Goal: Book appointment/travel/reservation

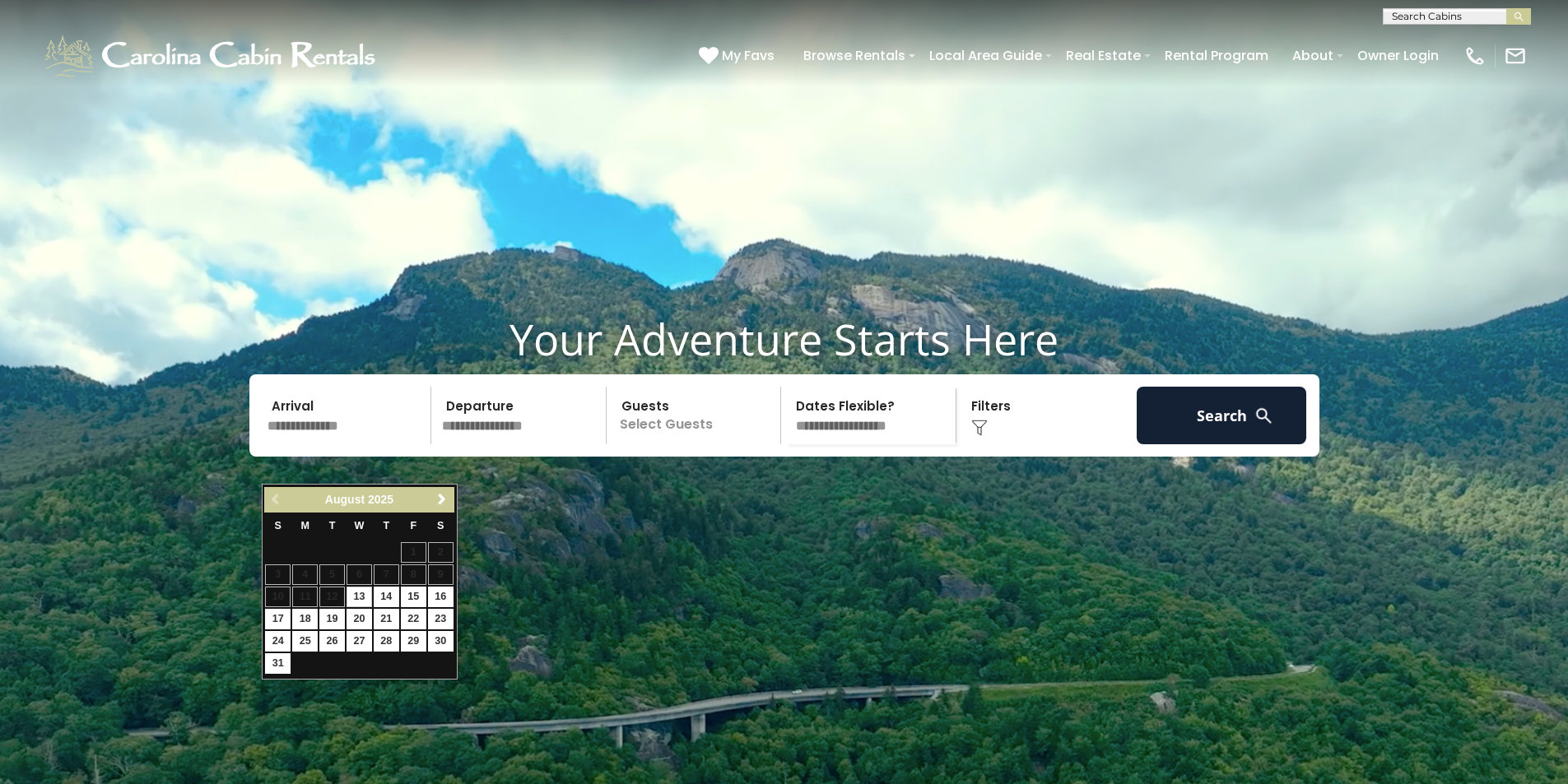
click at [442, 507] on link "Next" at bounding box center [442, 499] width 21 height 20
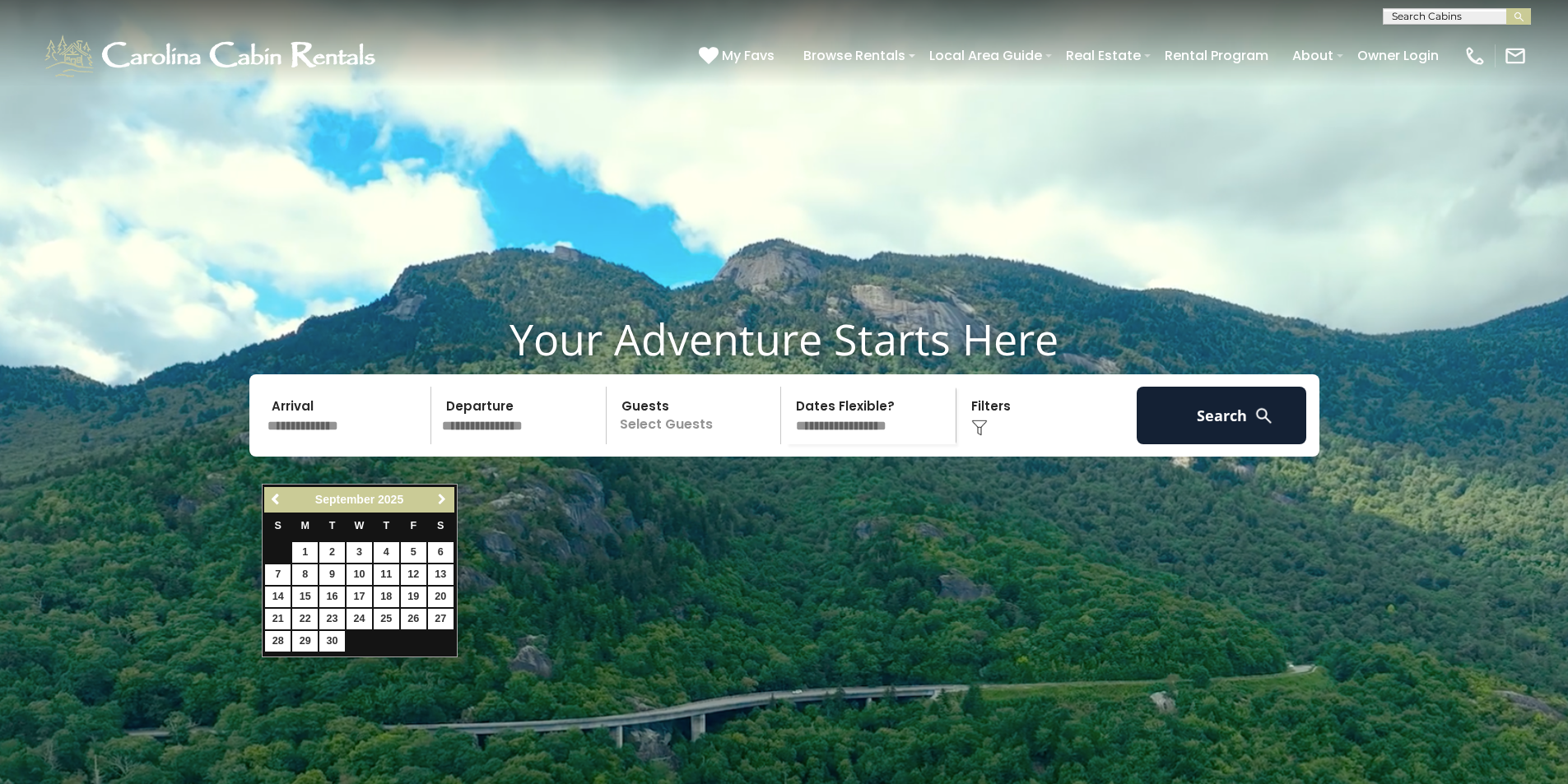
click at [442, 507] on link "Next" at bounding box center [442, 499] width 21 height 20
click at [414, 617] on link "24" at bounding box center [414, 618] width 26 height 20
type input "********"
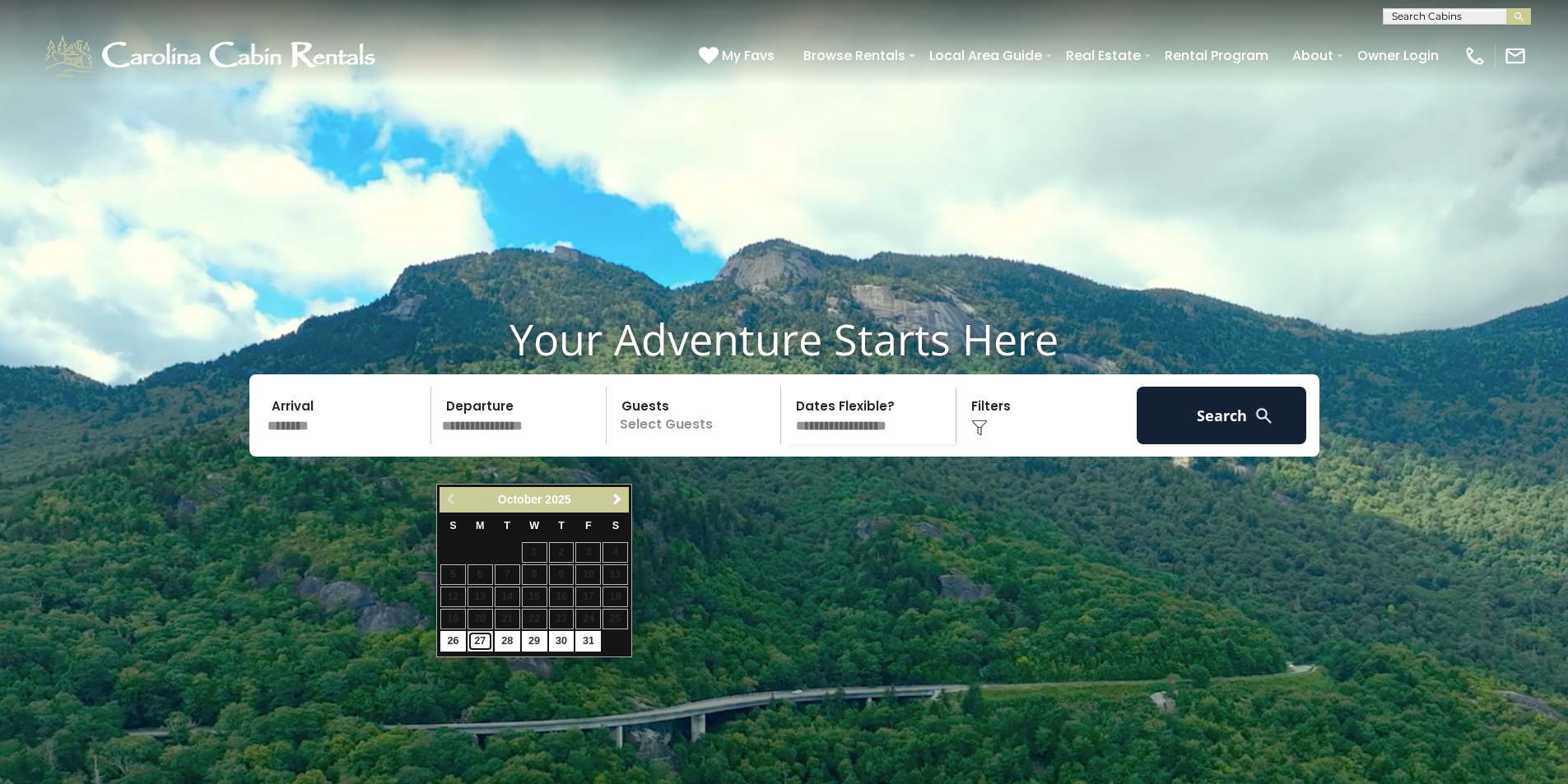
click at [480, 646] on link "27" at bounding box center [480, 641] width 26 height 20
type input "********"
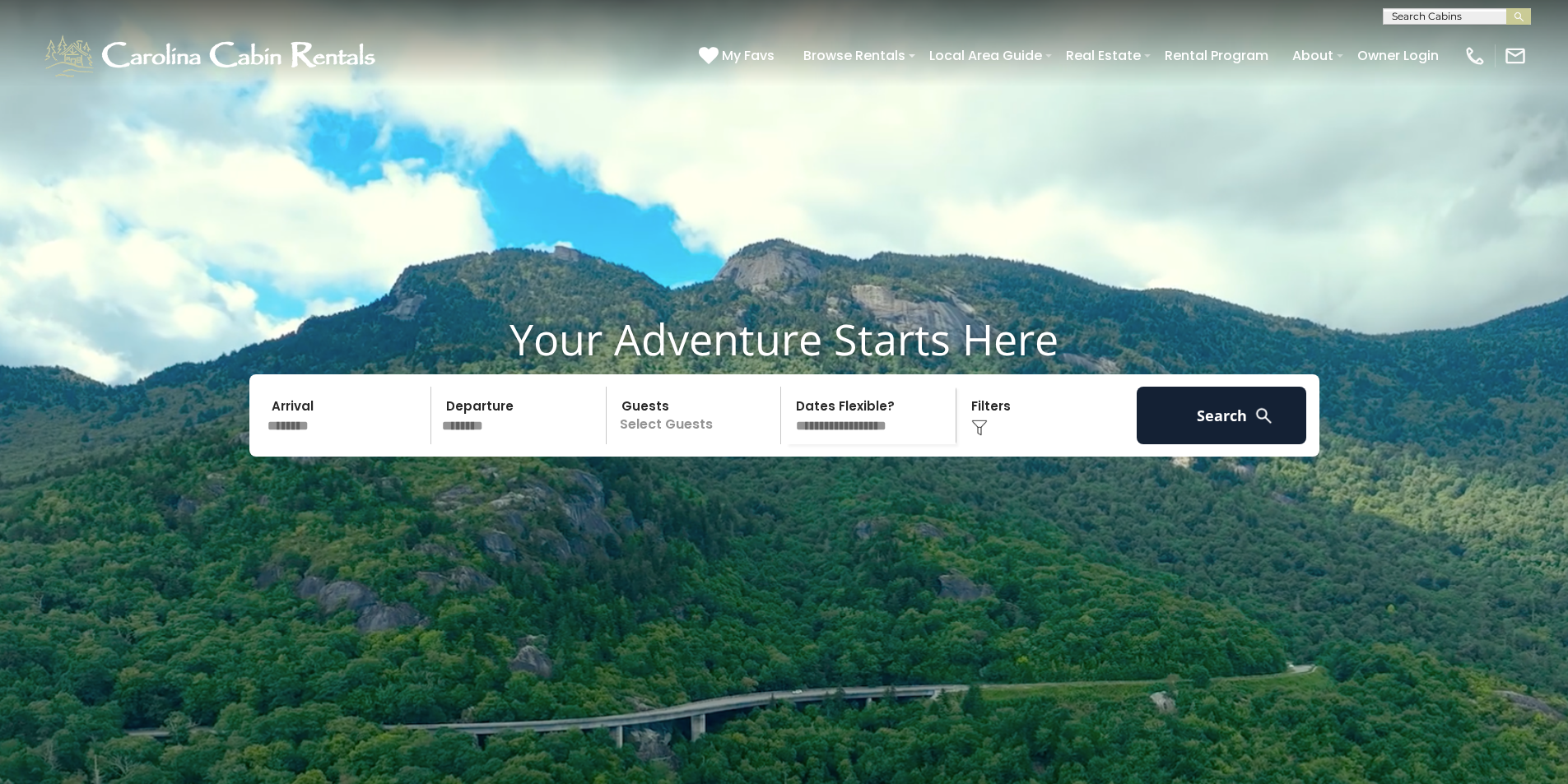
click at [728, 445] on p "Select Guests" at bounding box center [696, 415] width 169 height 58
click at [769, 493] on div "+" at bounding box center [776, 483] width 19 height 19
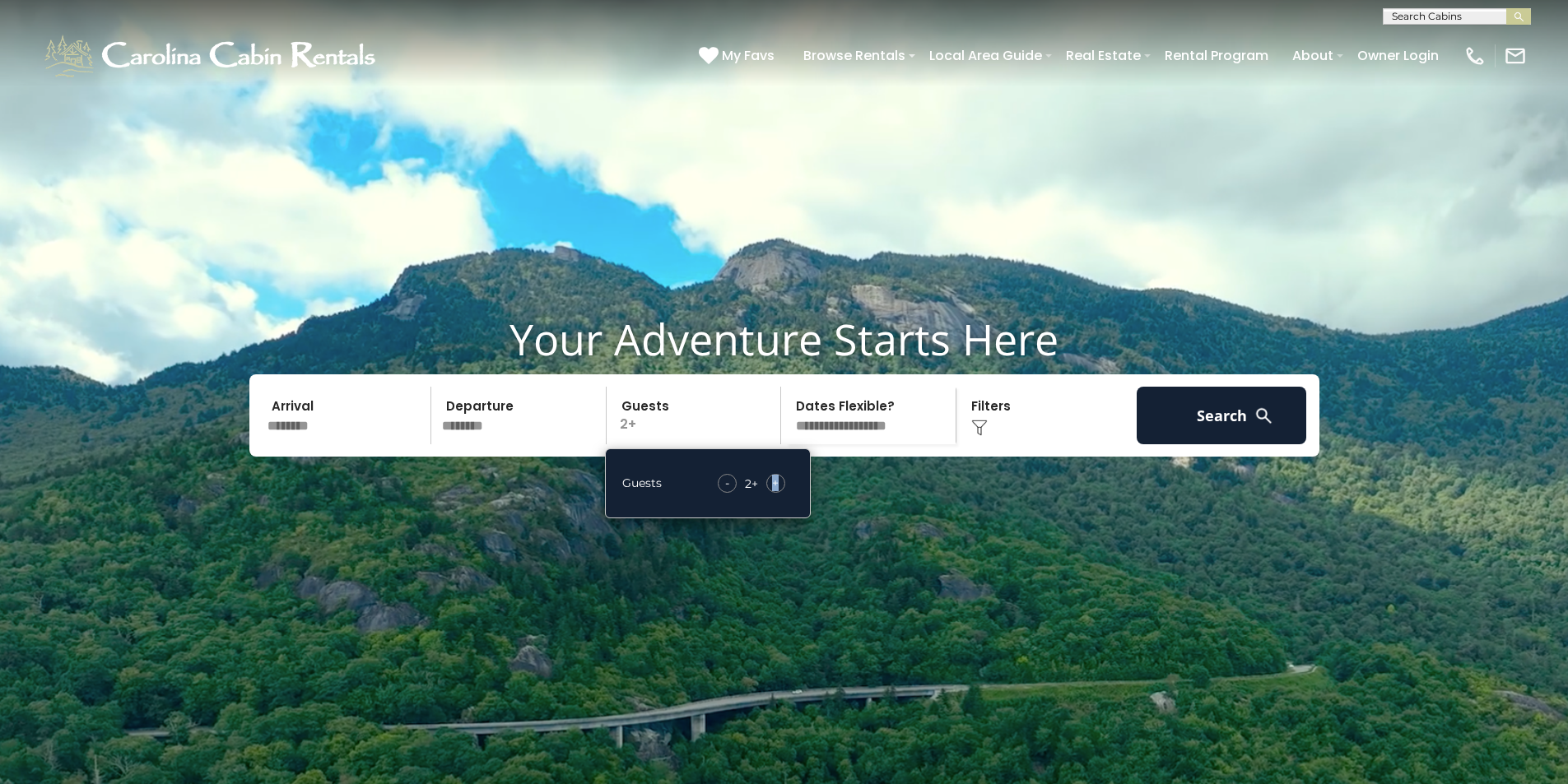
click at [903, 445] on select "**********" at bounding box center [871, 415] width 169 height 58
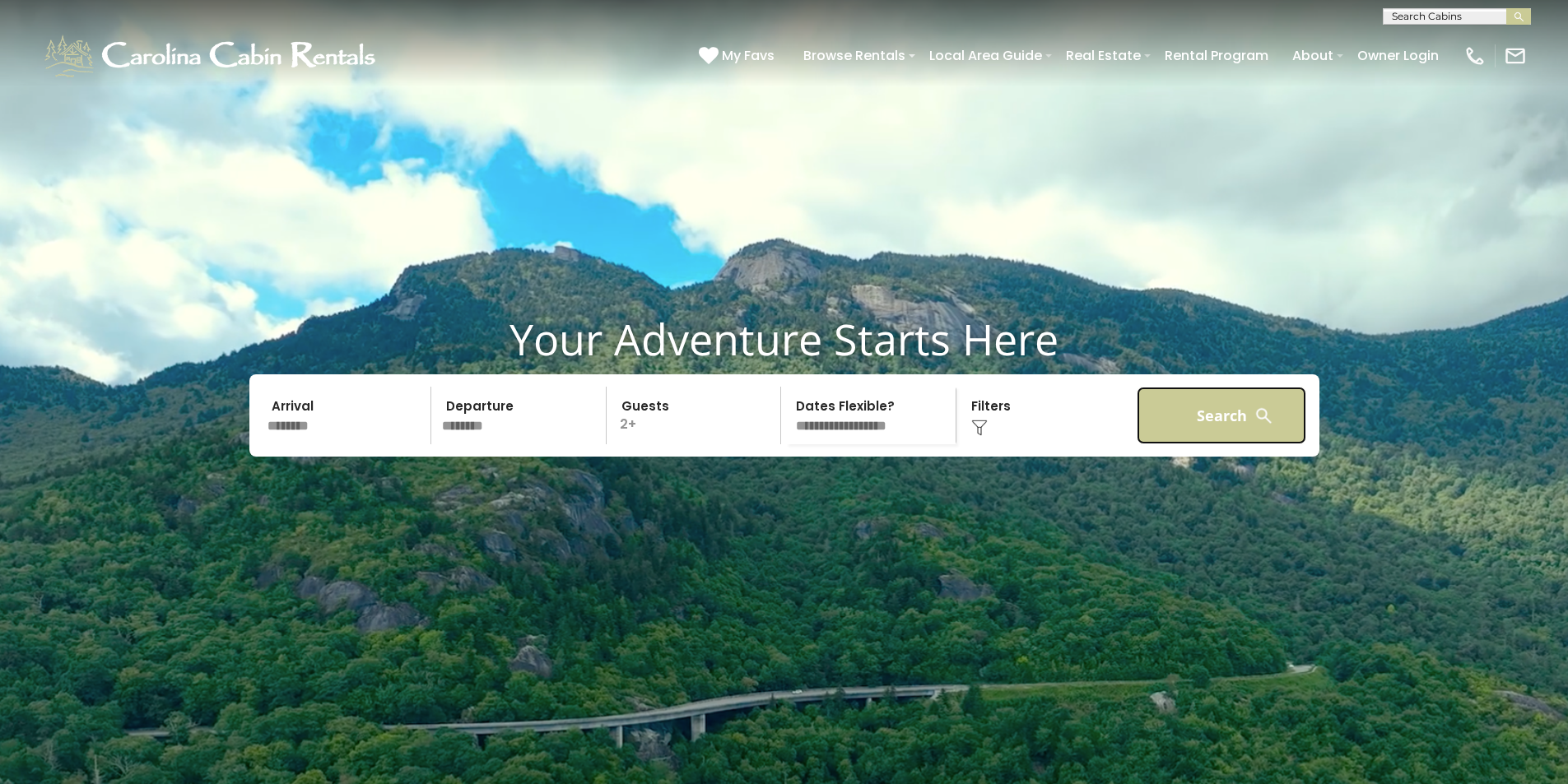
click at [1174, 445] on button "Search" at bounding box center [1221, 415] width 170 height 58
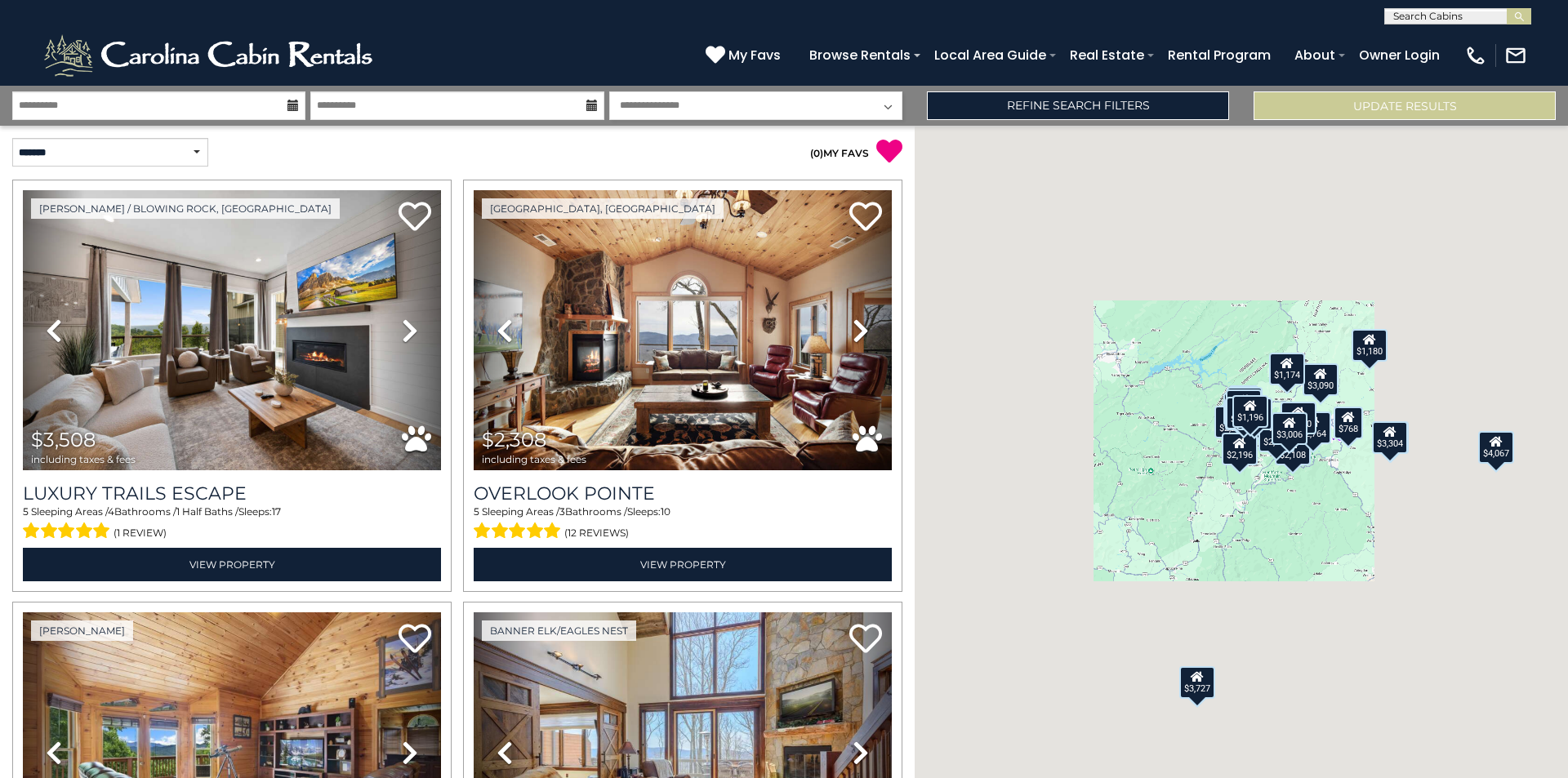
click at [1054, 121] on div "**********" at bounding box center [784, 105] width 1568 height 40
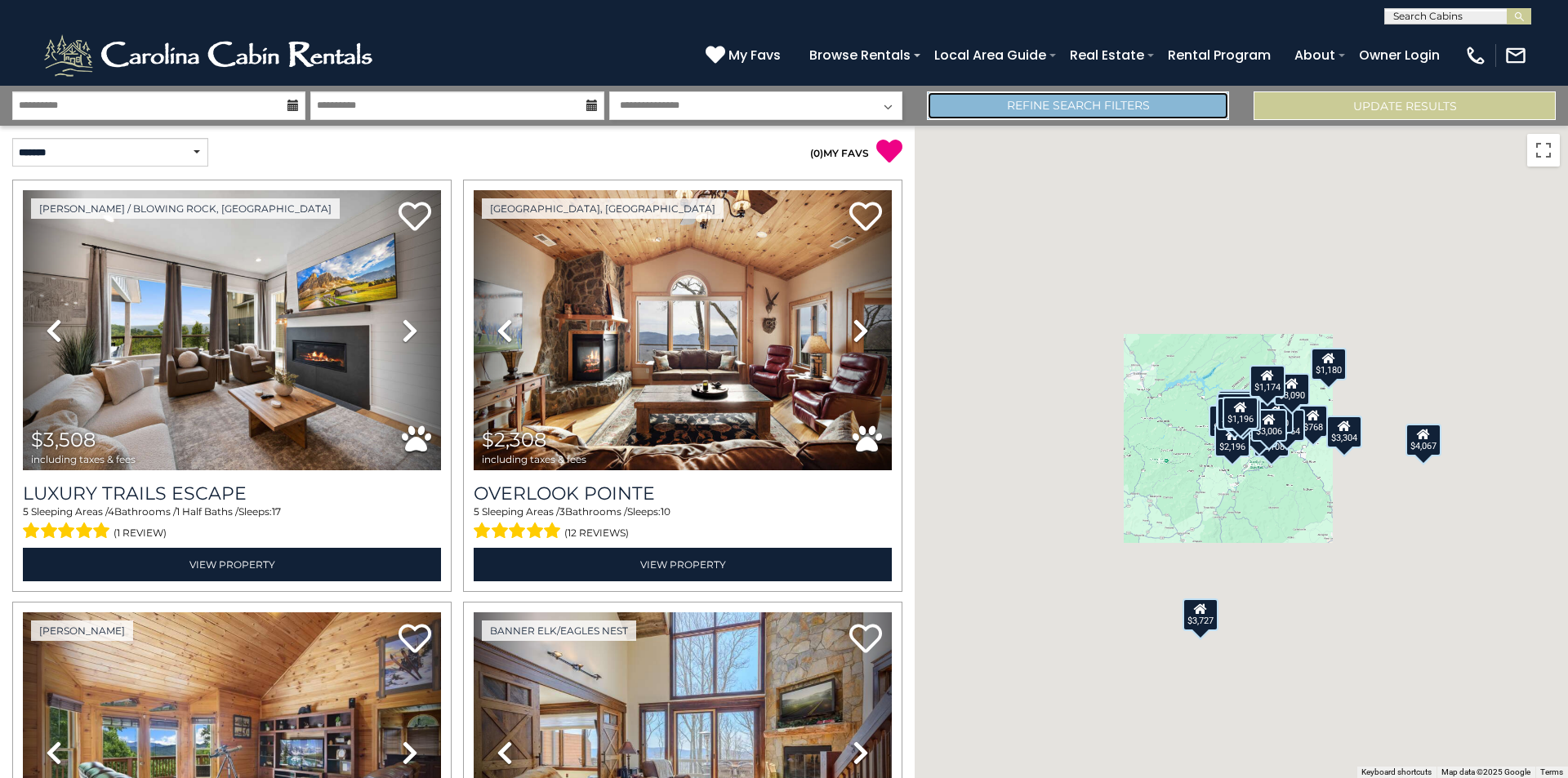
click at [1055, 110] on link "Refine Search Filters" at bounding box center [1078, 105] width 302 height 28
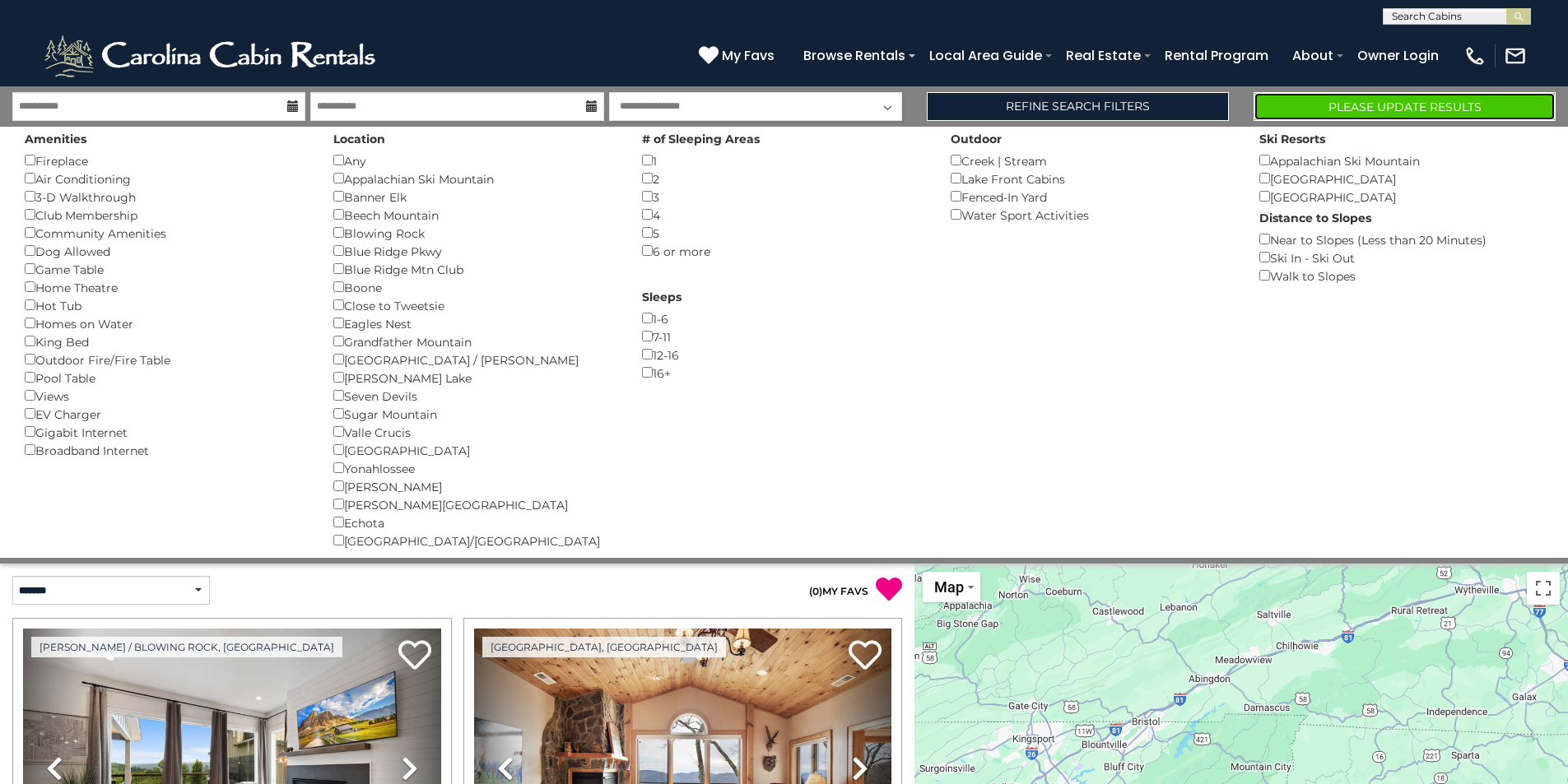
click at [1432, 95] on button "Please Update Results" at bounding box center [1404, 106] width 302 height 29
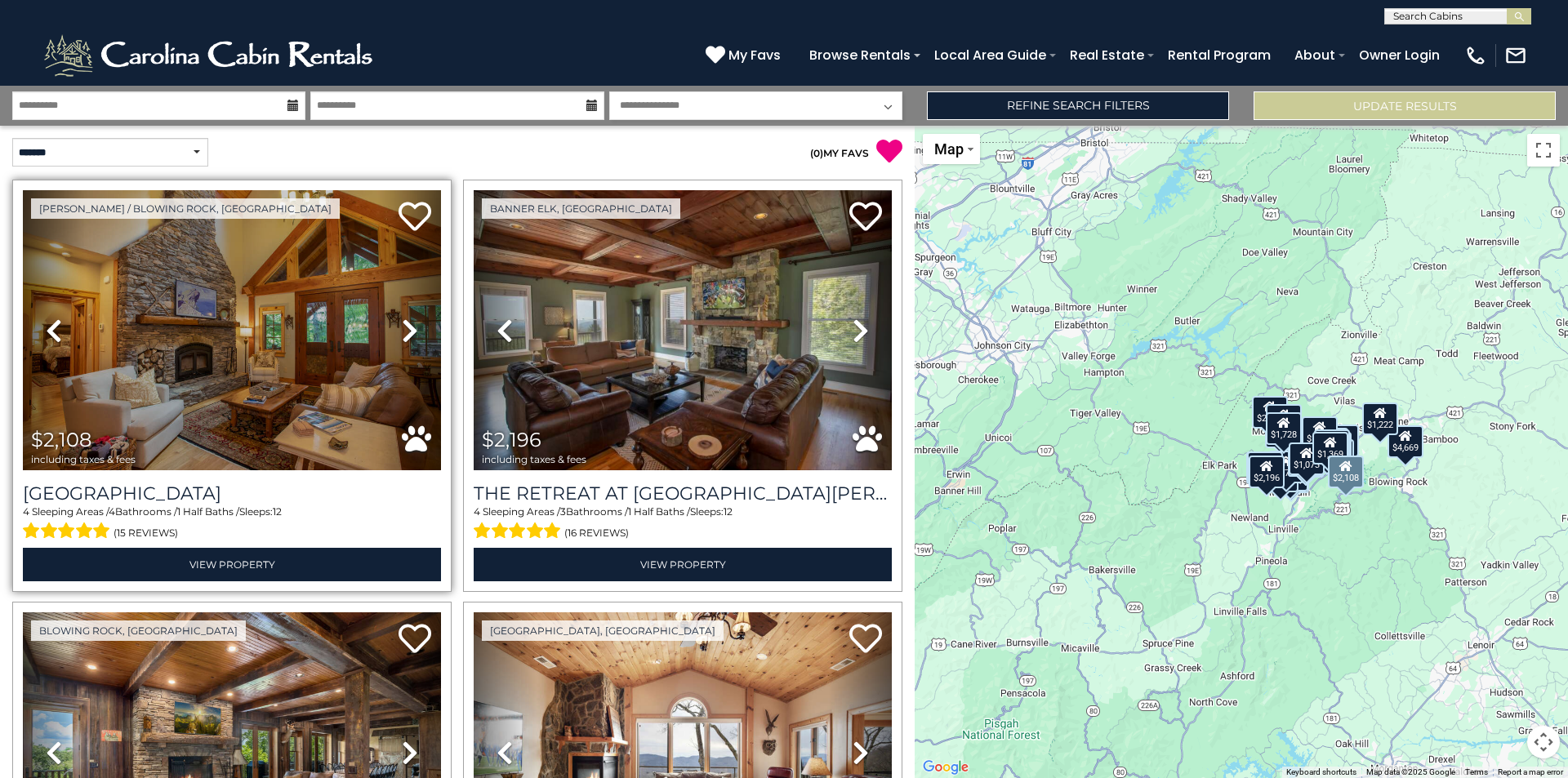
click at [405, 328] on icon at bounding box center [409, 331] width 16 height 27
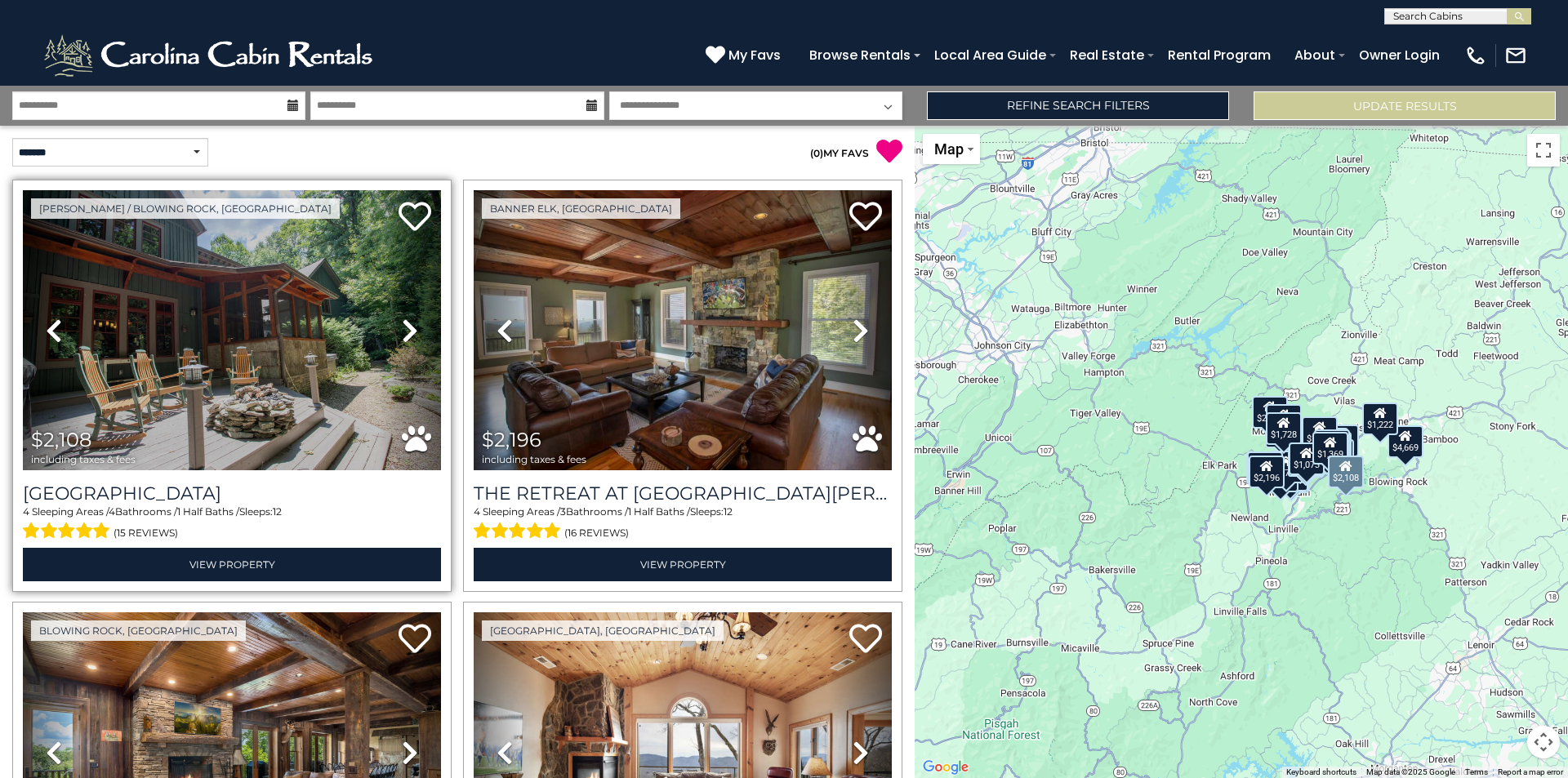
click at [405, 328] on icon at bounding box center [409, 331] width 16 height 27
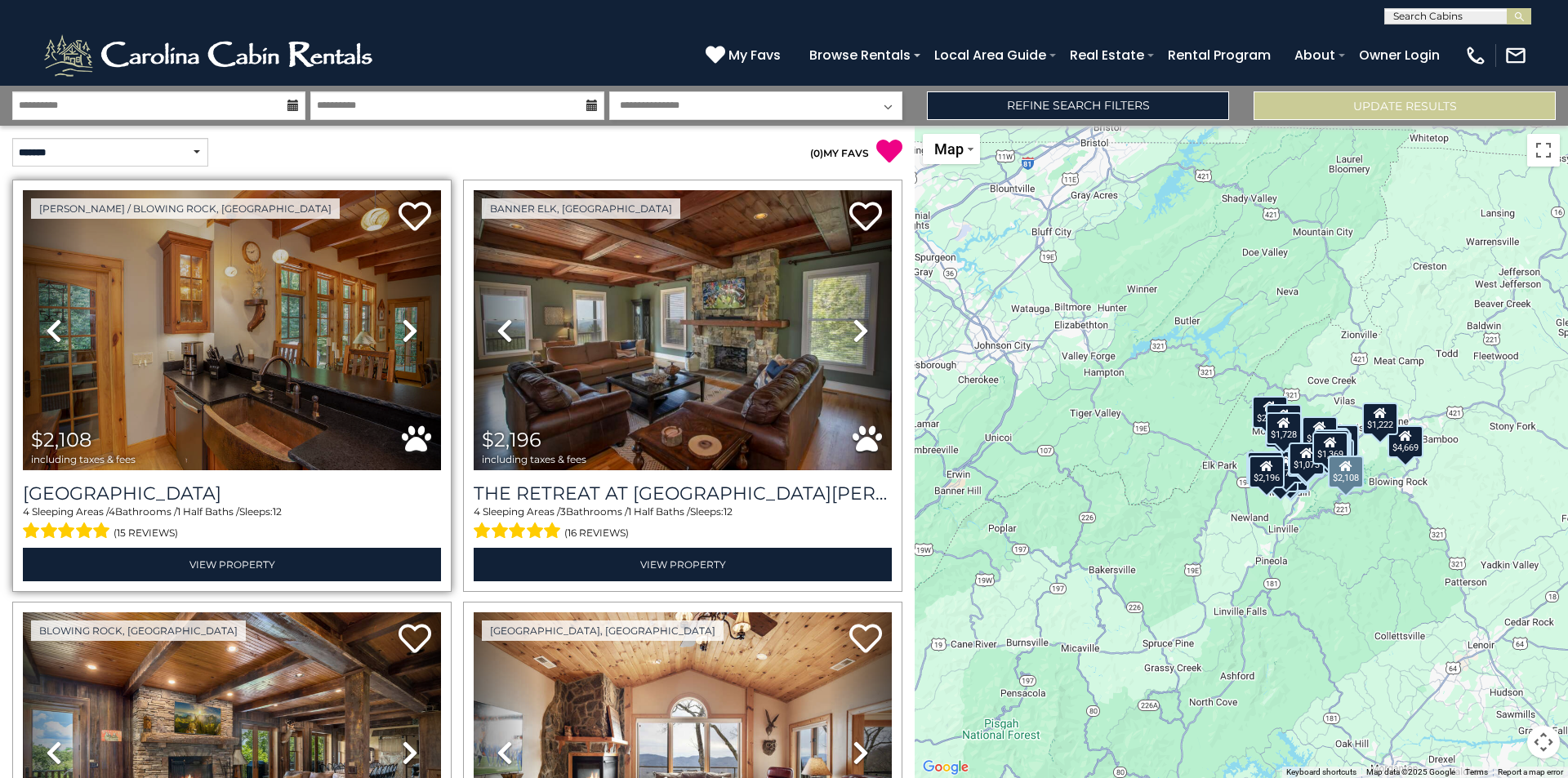
click at [405, 328] on icon at bounding box center [409, 331] width 16 height 27
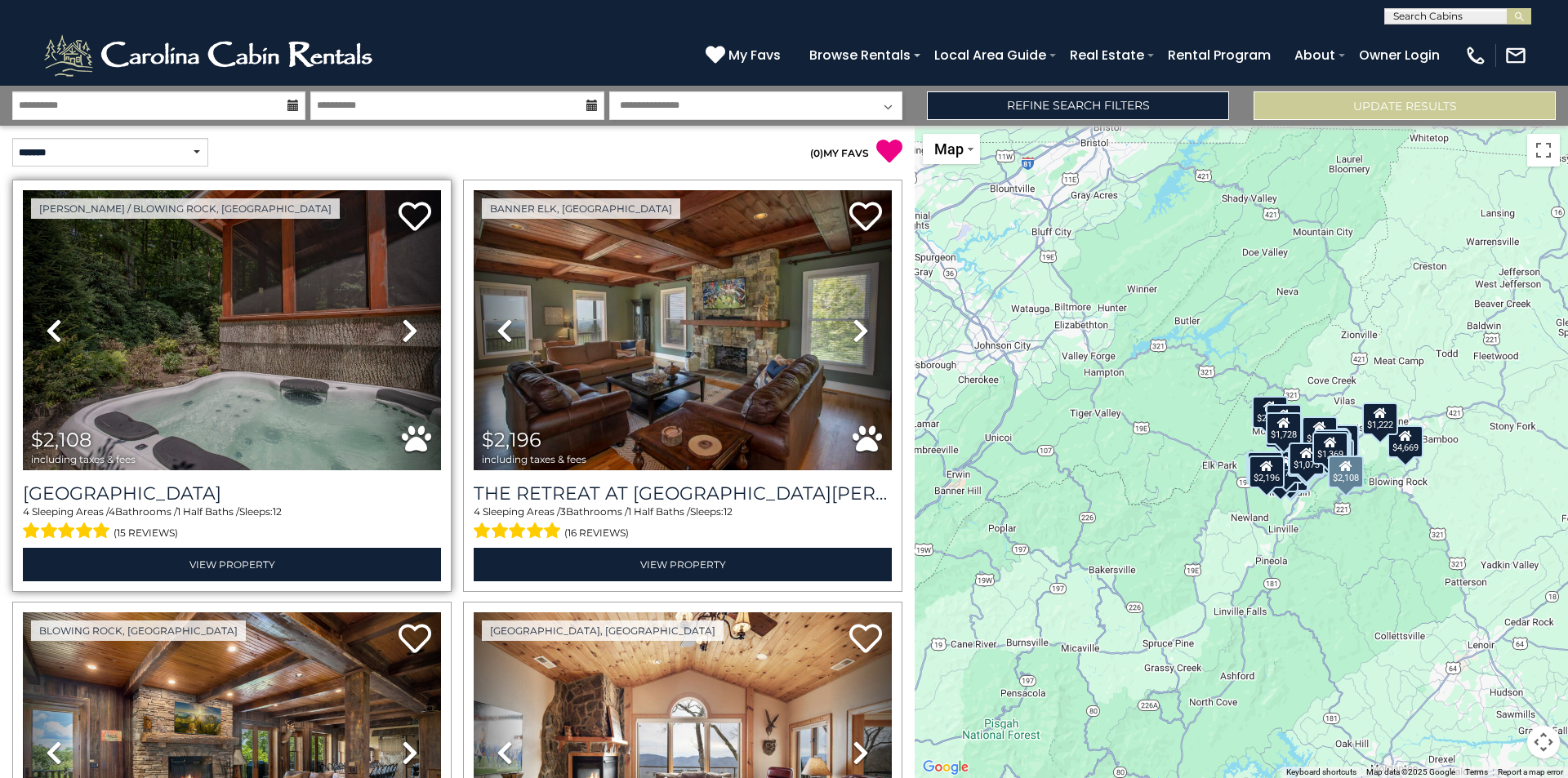
click at [405, 328] on icon at bounding box center [409, 331] width 16 height 27
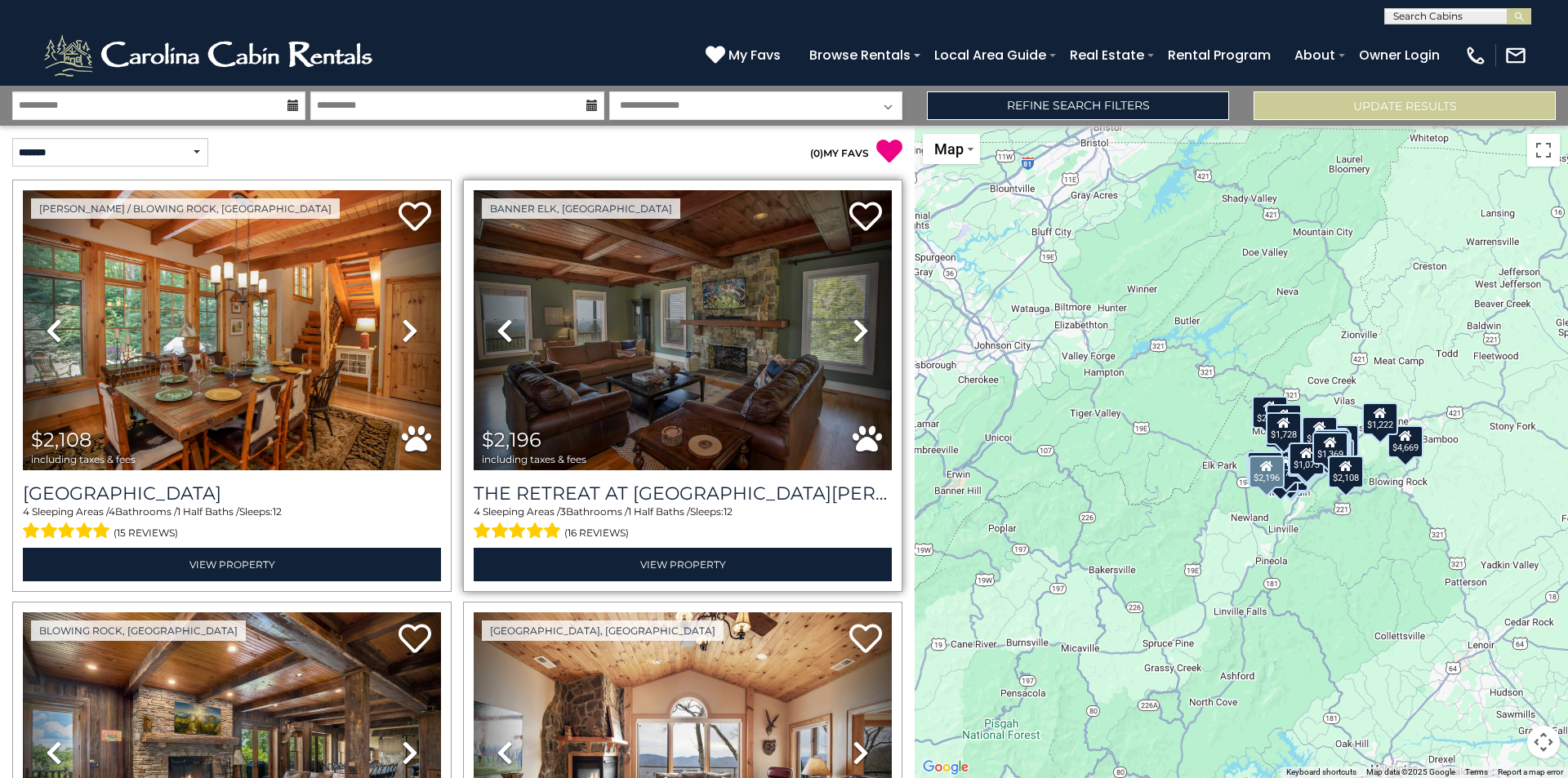
click at [853, 333] on icon at bounding box center [860, 331] width 16 height 27
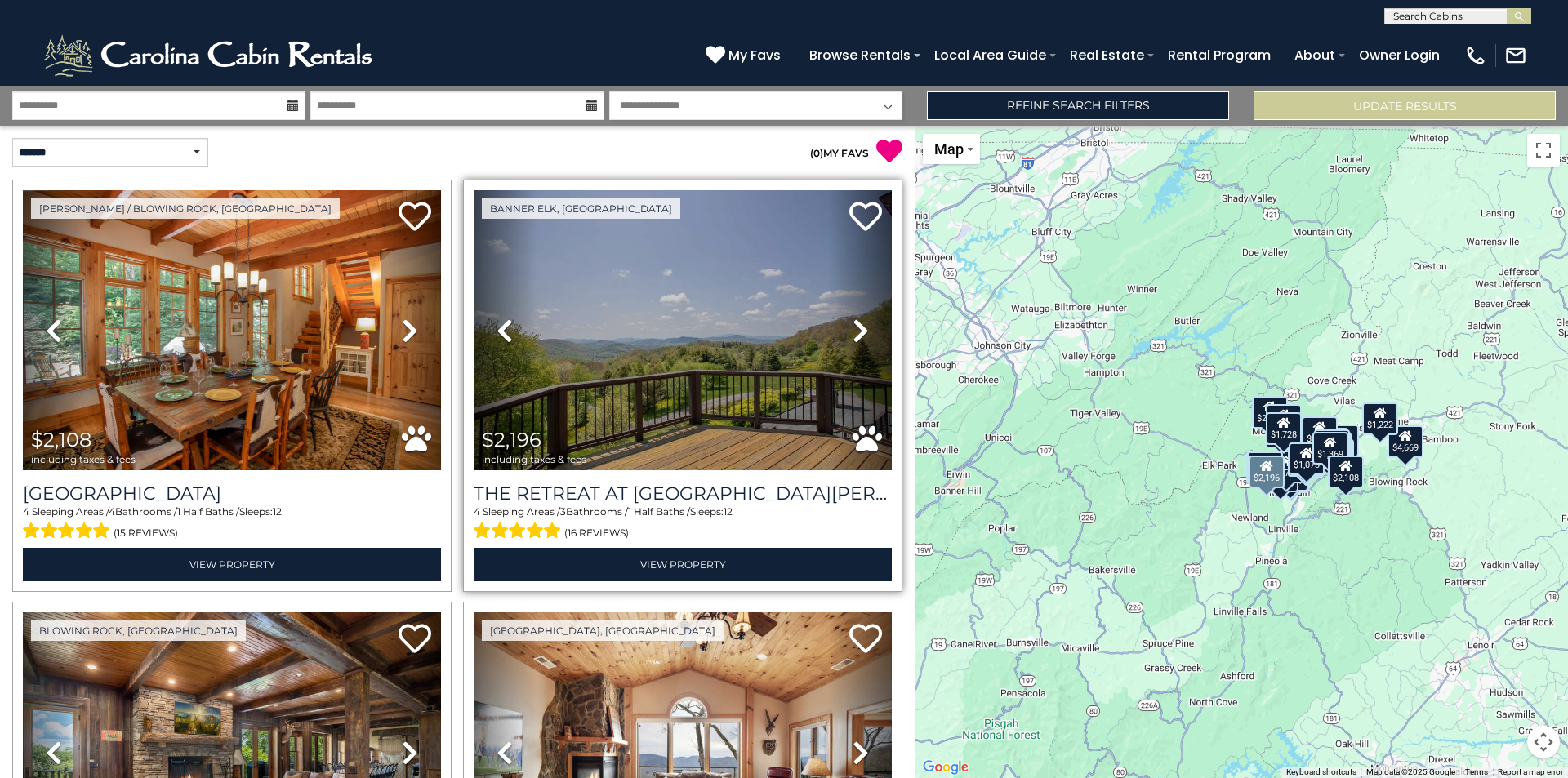
click at [853, 333] on icon at bounding box center [860, 331] width 16 height 27
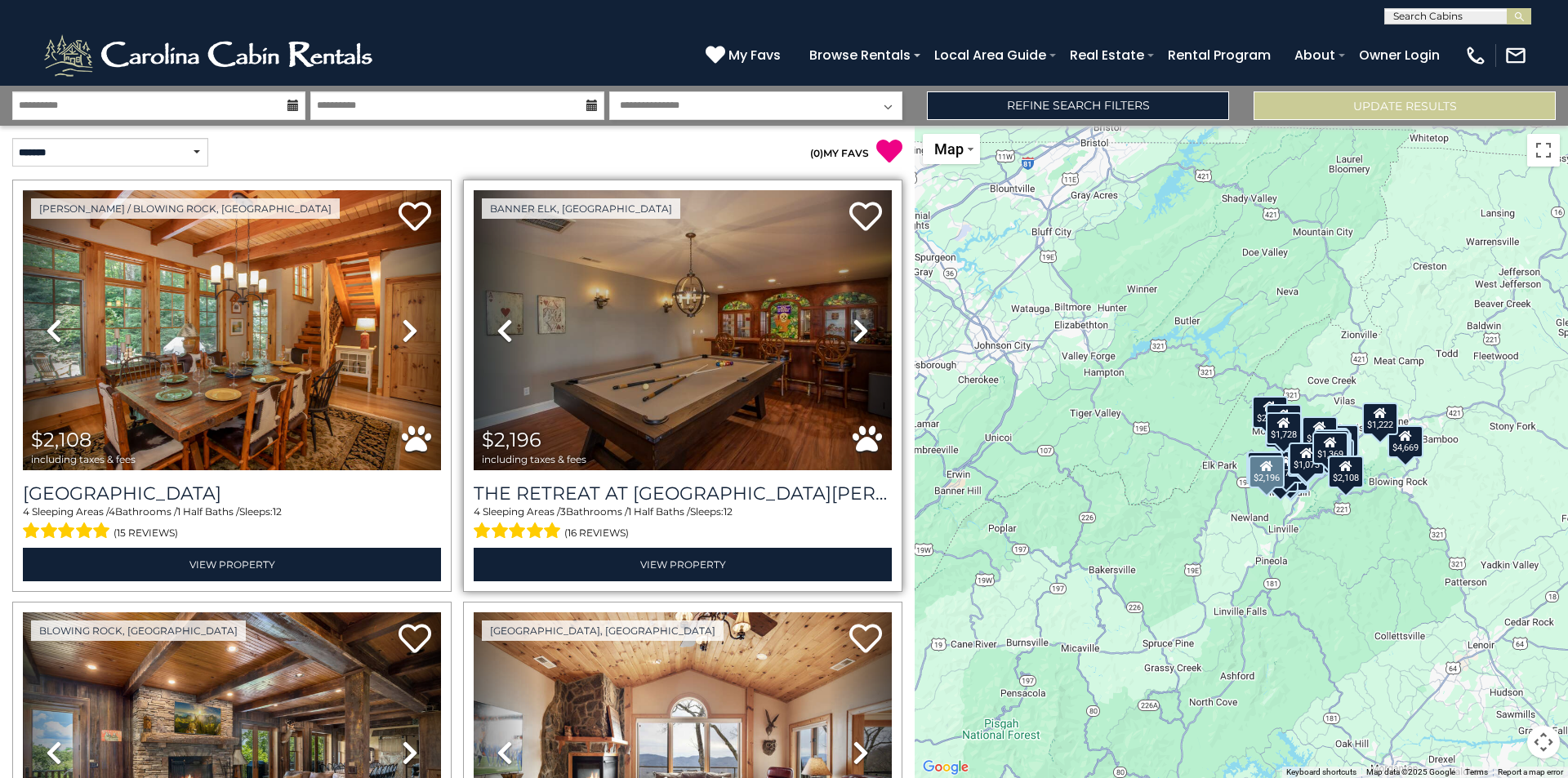
click at [853, 333] on icon at bounding box center [860, 331] width 16 height 27
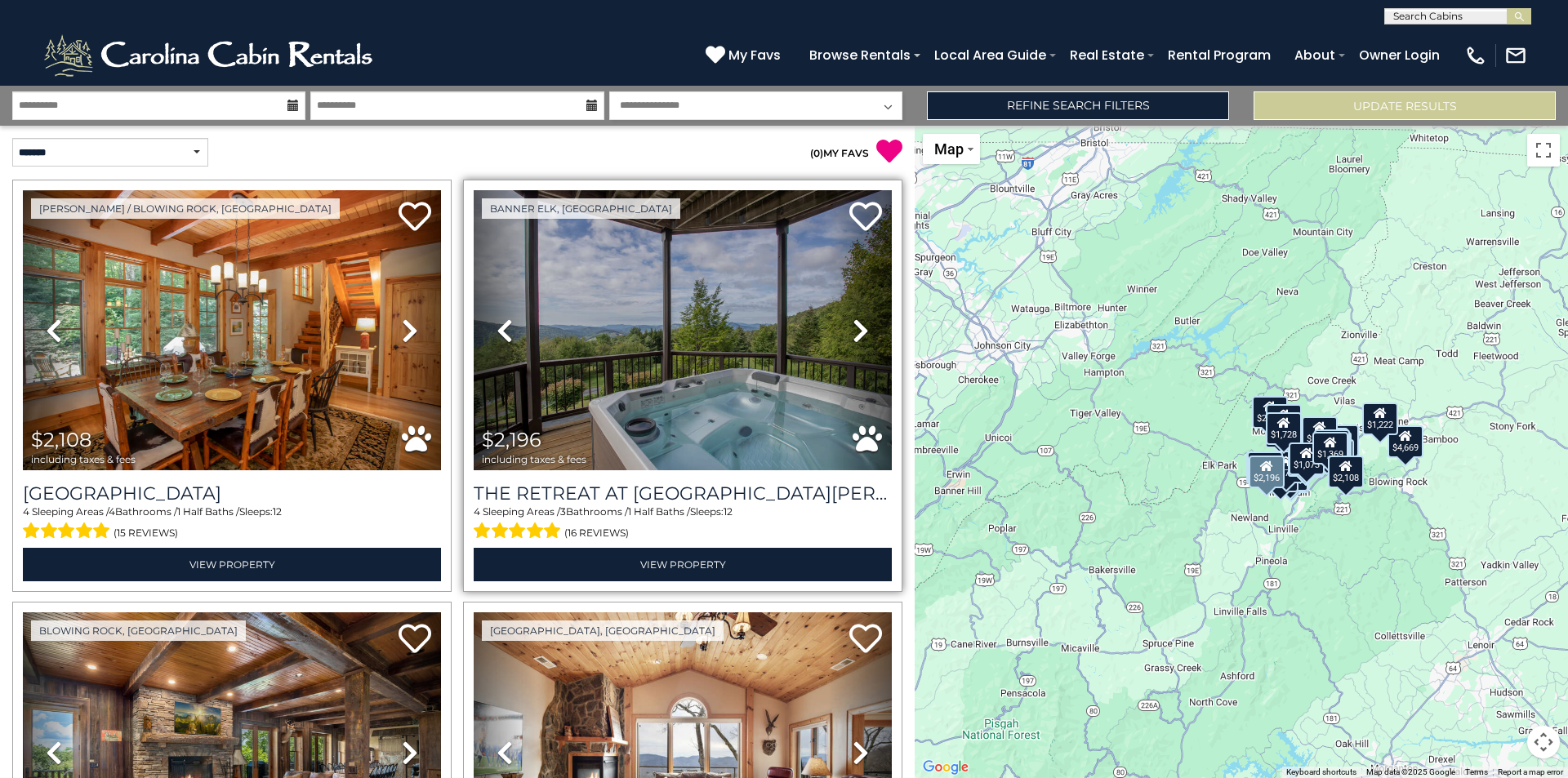
click at [853, 333] on icon at bounding box center [860, 331] width 16 height 27
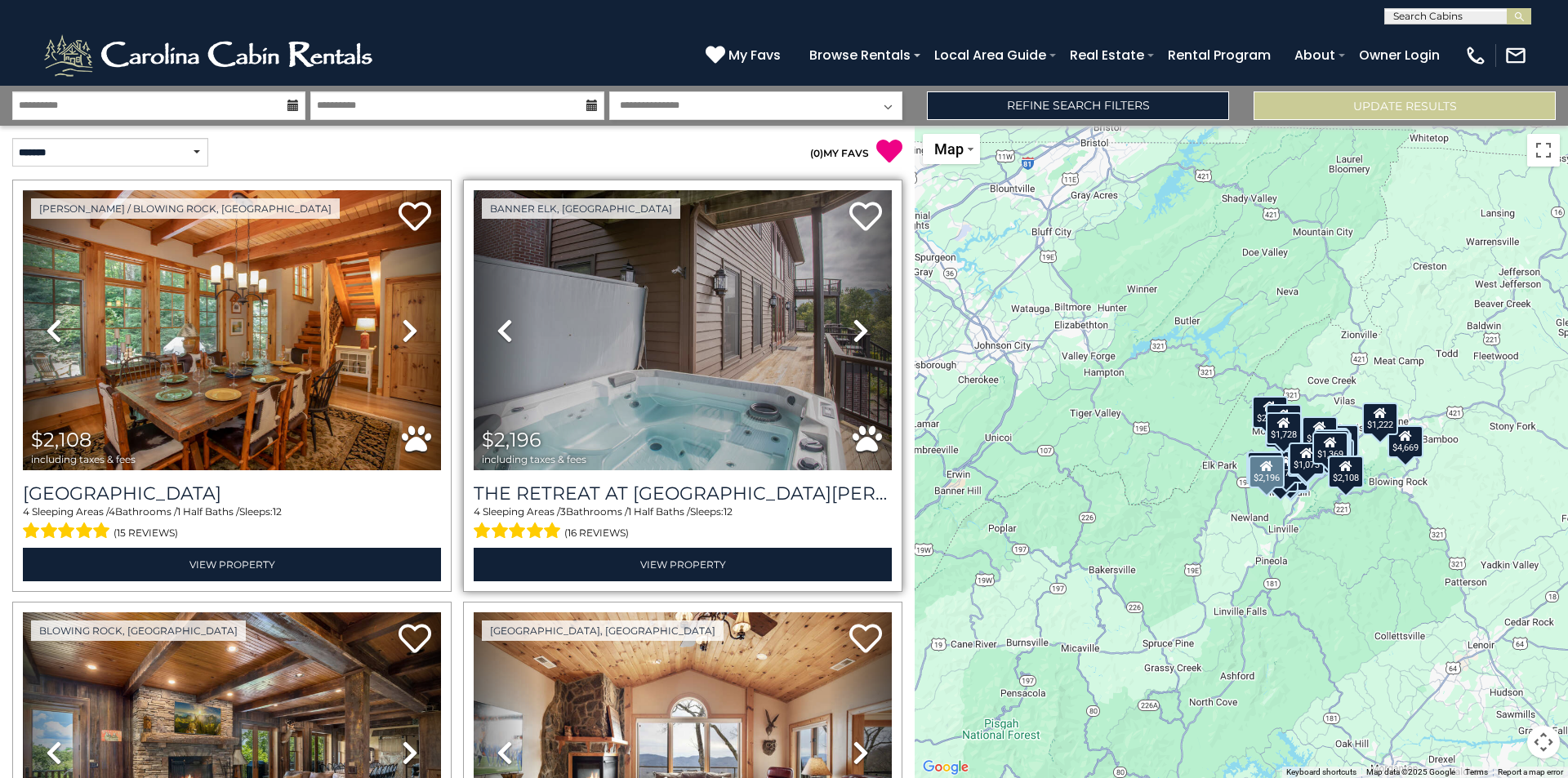
click at [496, 333] on icon at bounding box center [504, 331] width 16 height 27
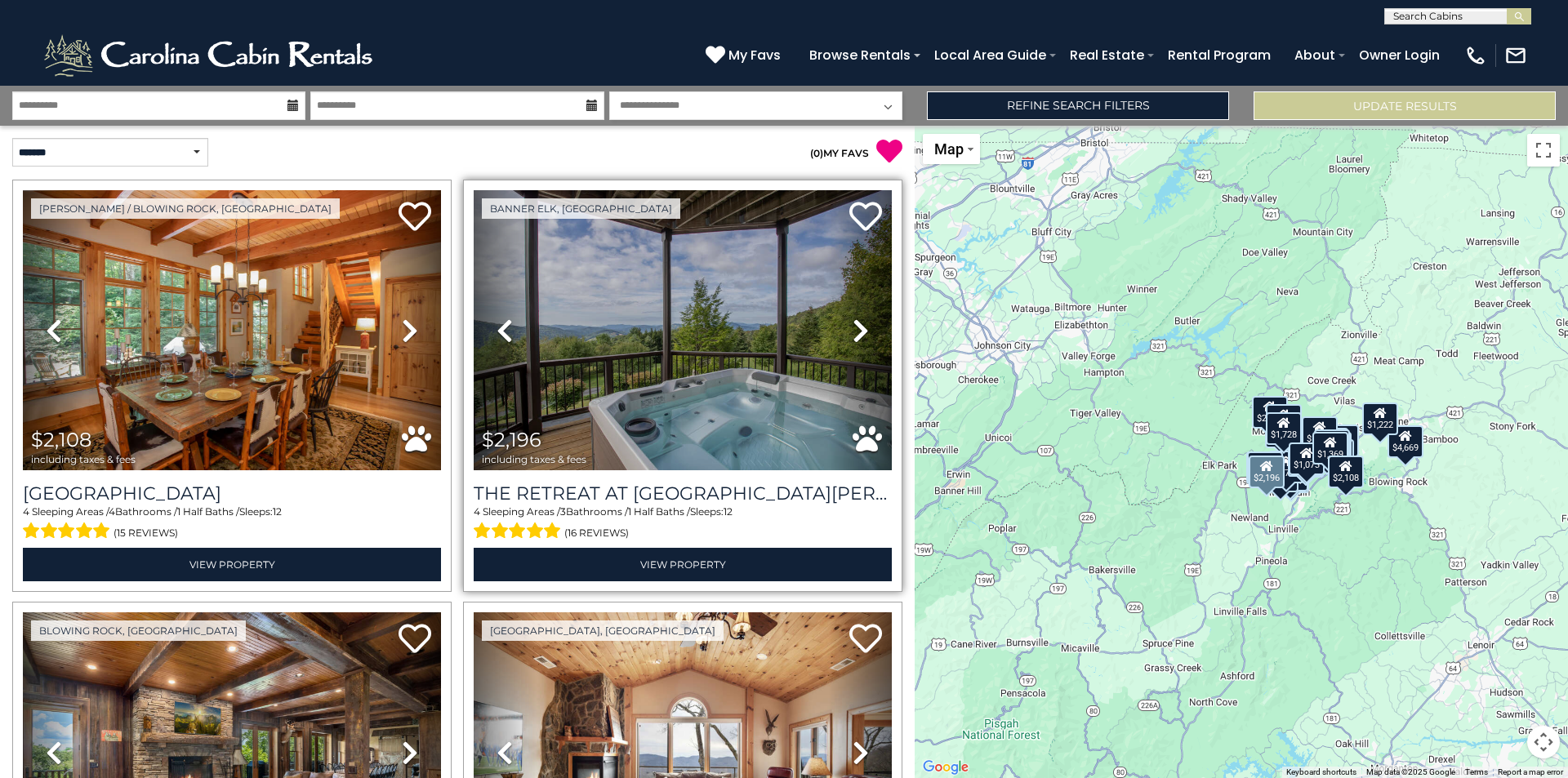
click at [853, 329] on icon at bounding box center [860, 331] width 16 height 27
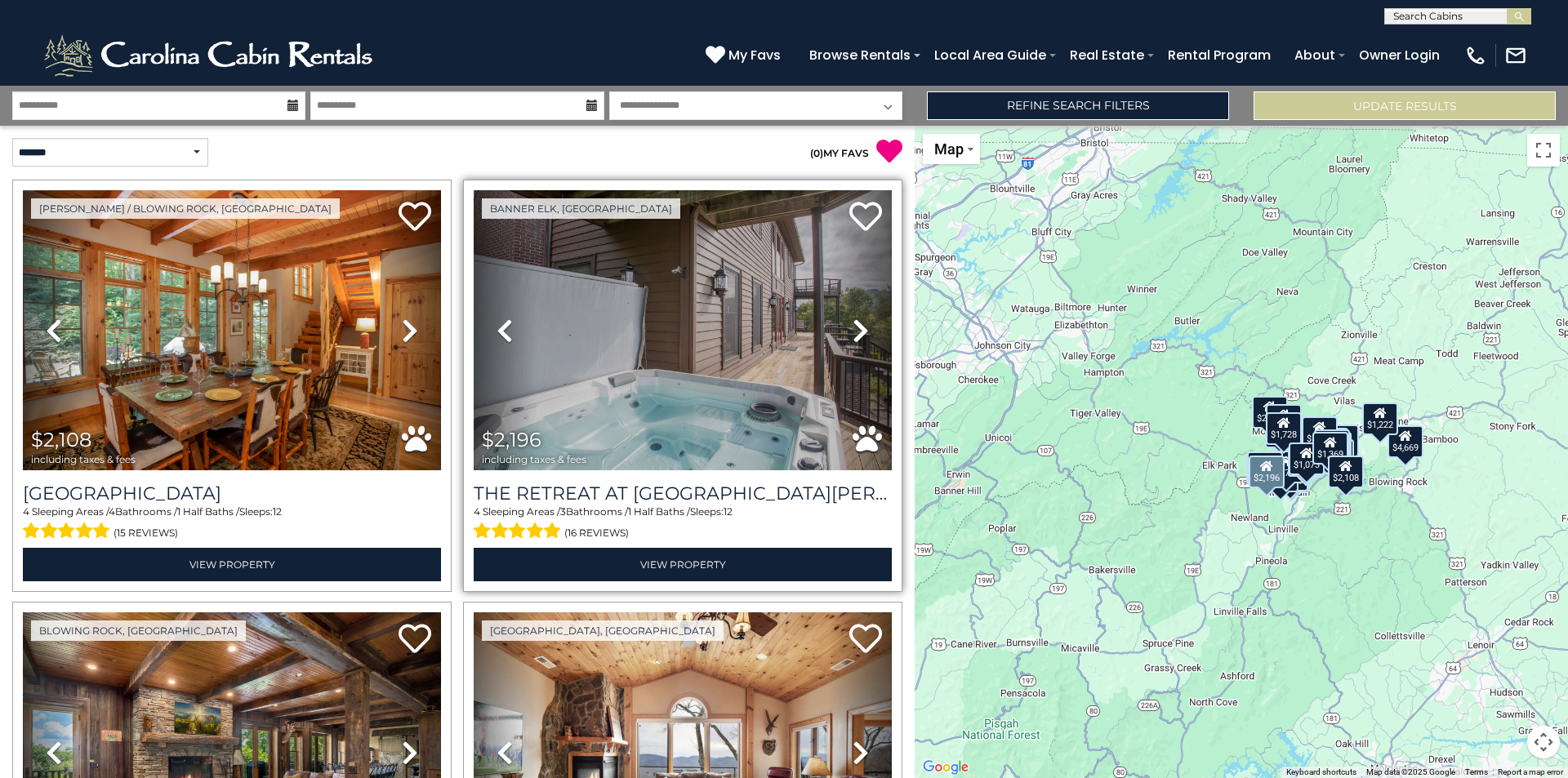
click at [853, 329] on icon at bounding box center [860, 331] width 16 height 27
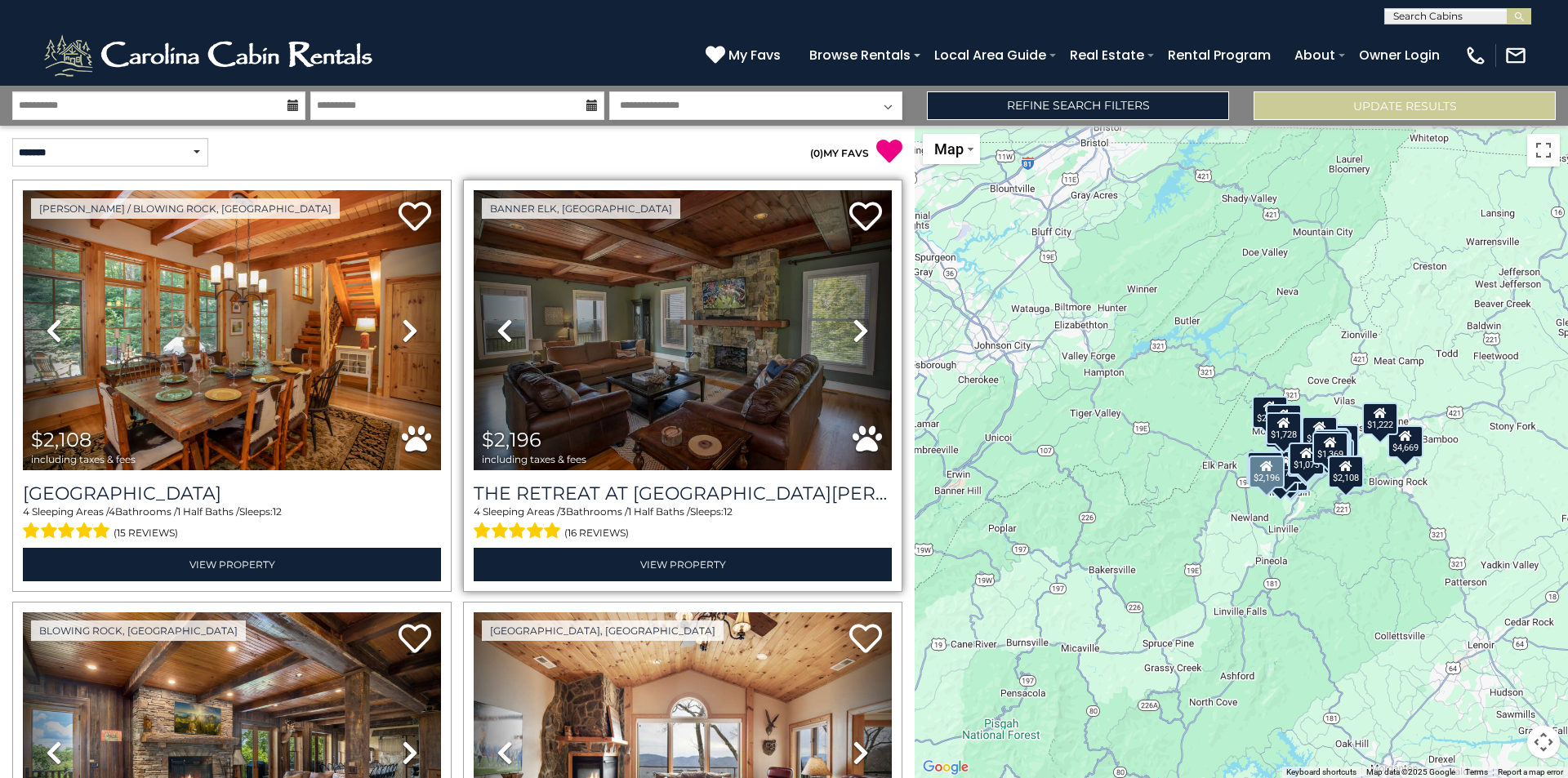
click at [853, 329] on icon at bounding box center [860, 331] width 16 height 27
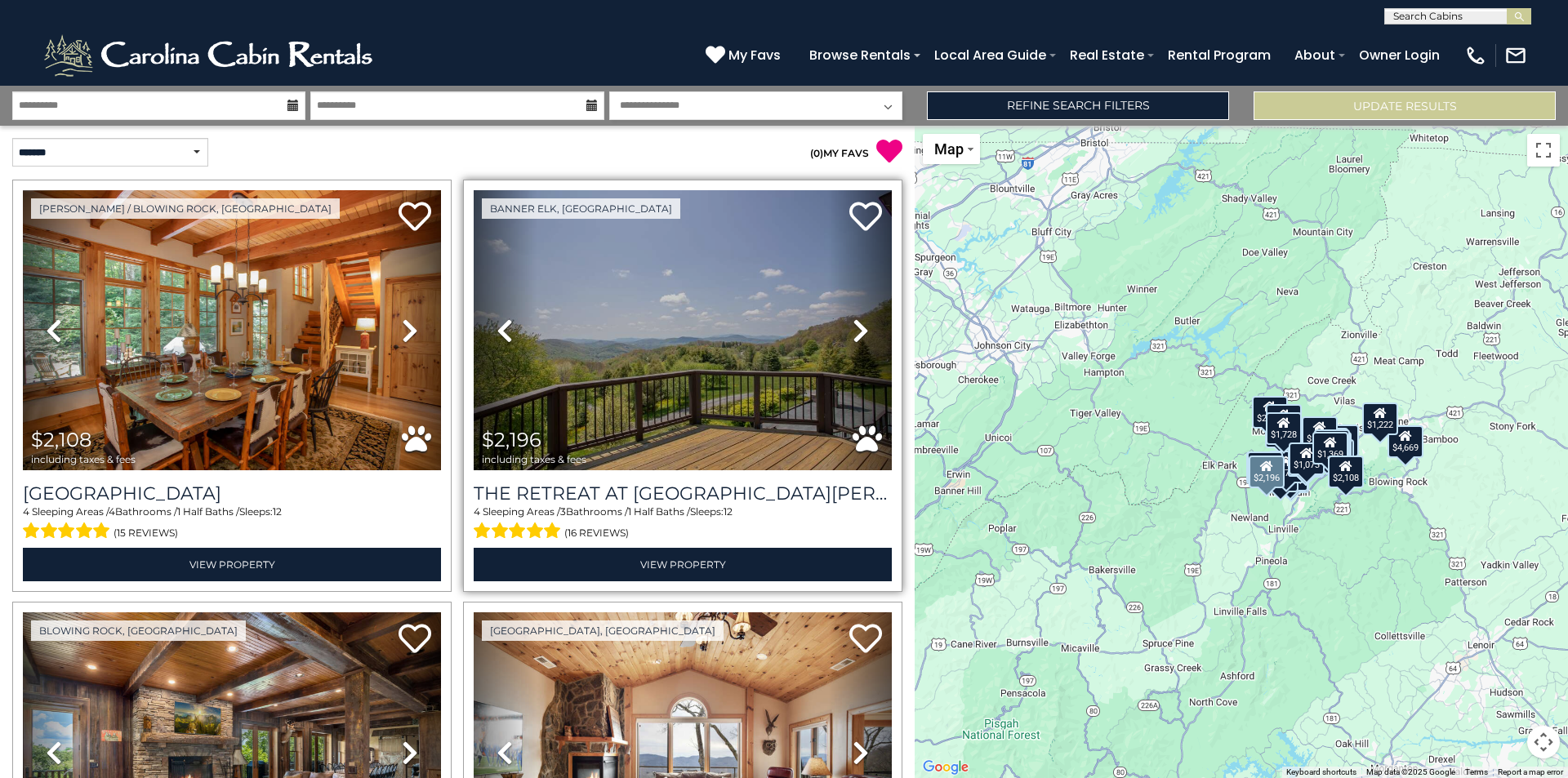
click at [853, 329] on icon at bounding box center [860, 331] width 16 height 27
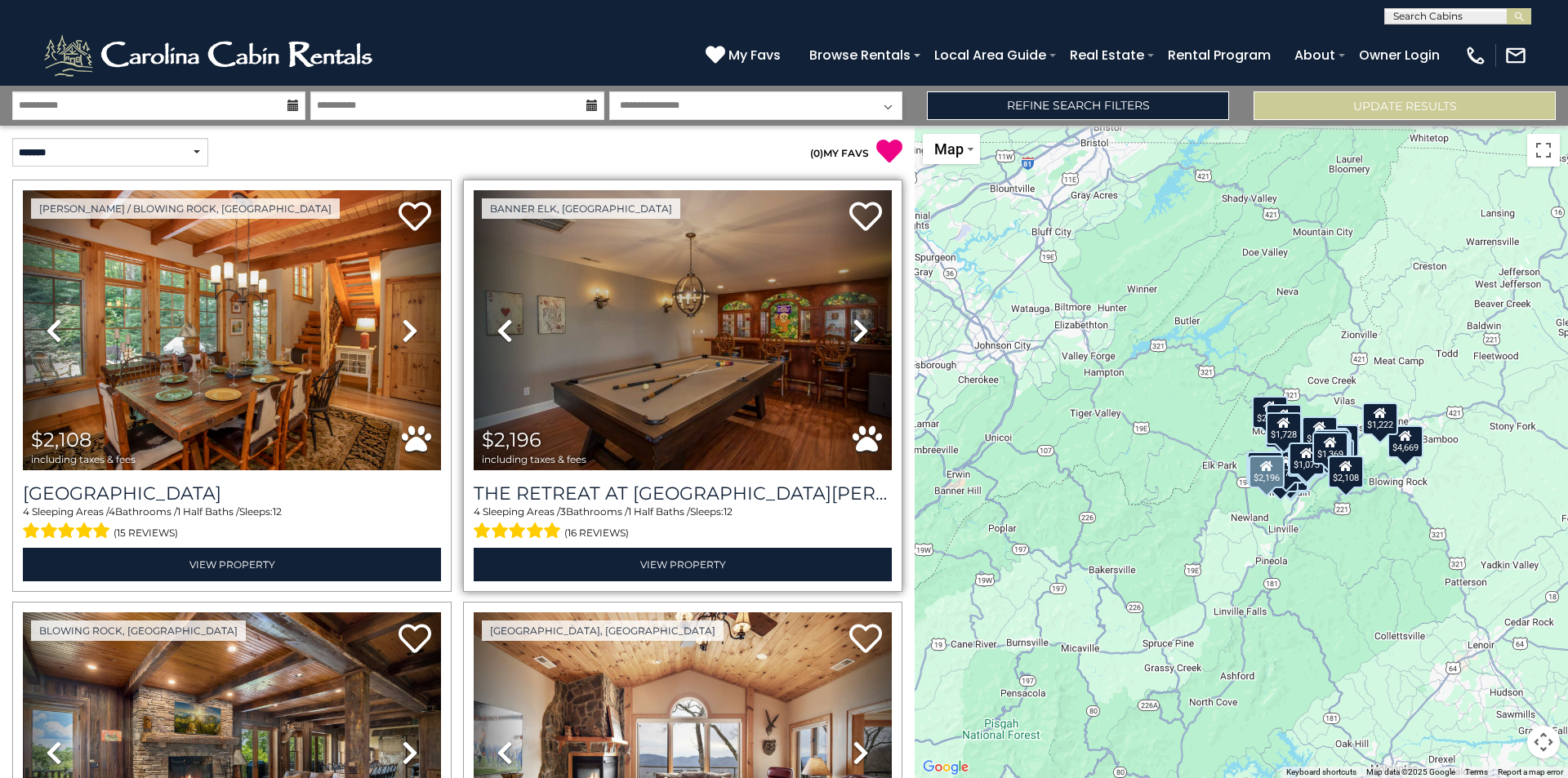
click at [853, 329] on icon at bounding box center [860, 331] width 16 height 27
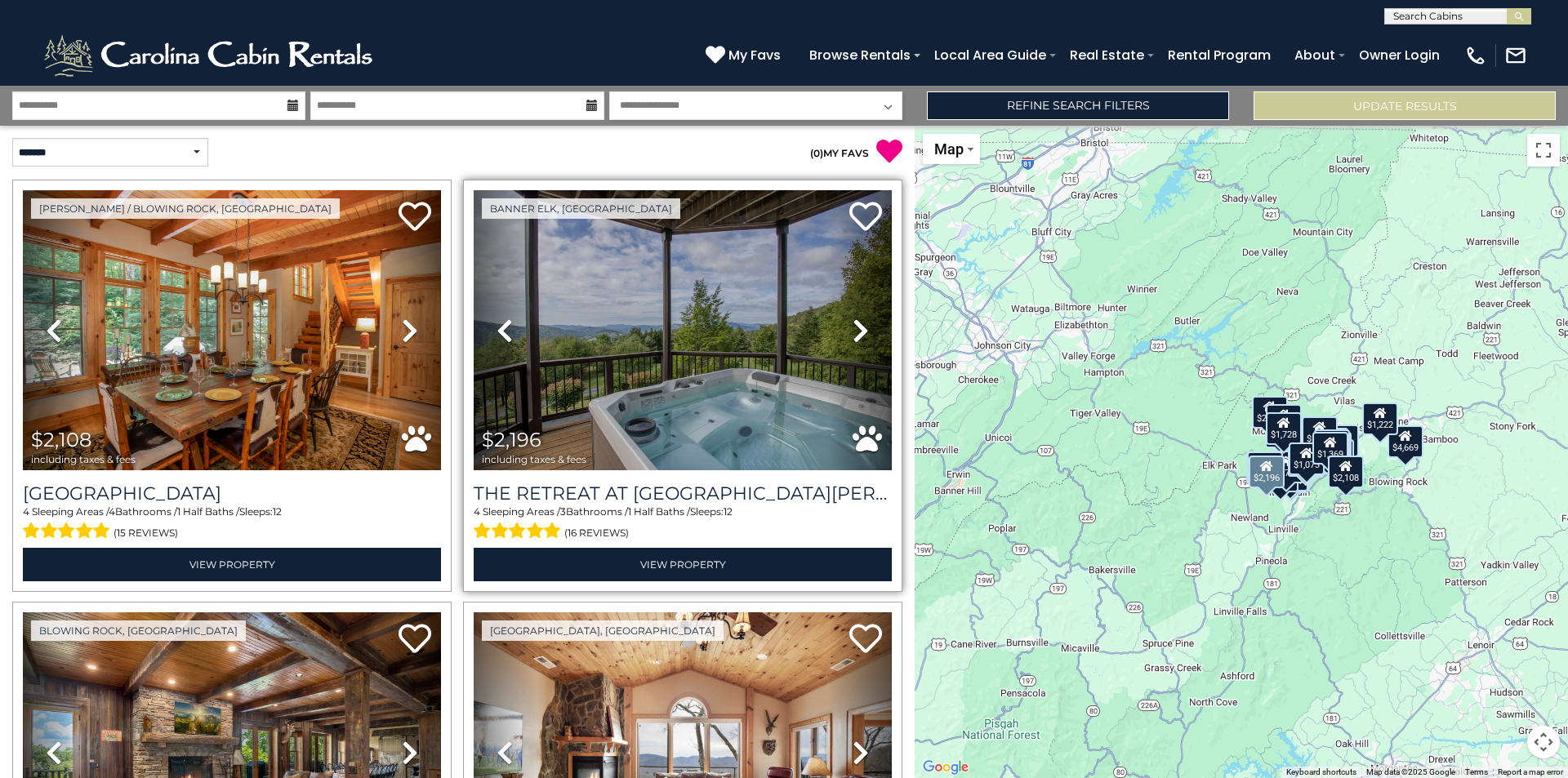
click at [853, 329] on icon at bounding box center [860, 331] width 16 height 27
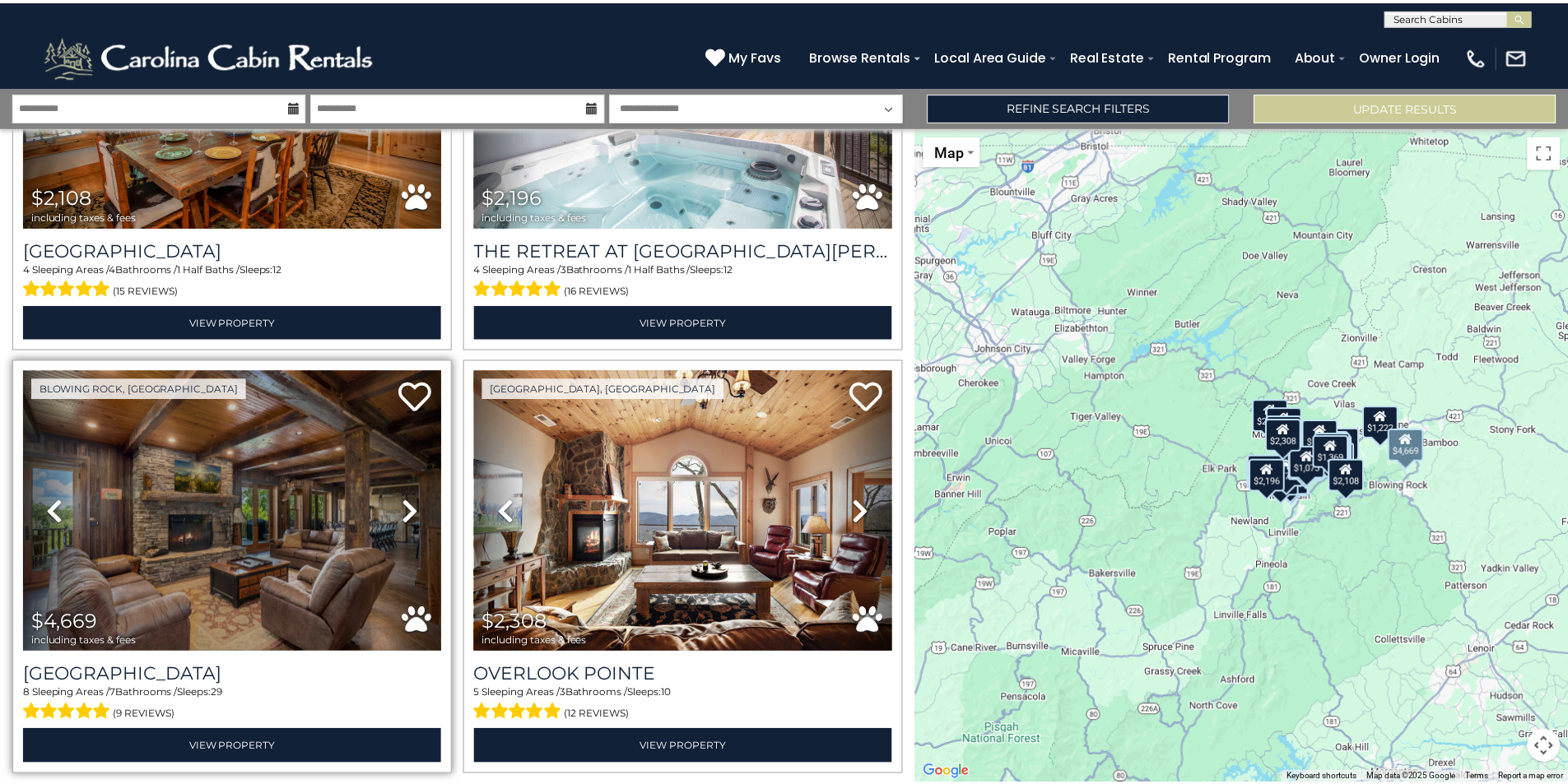
scroll to position [412, 0]
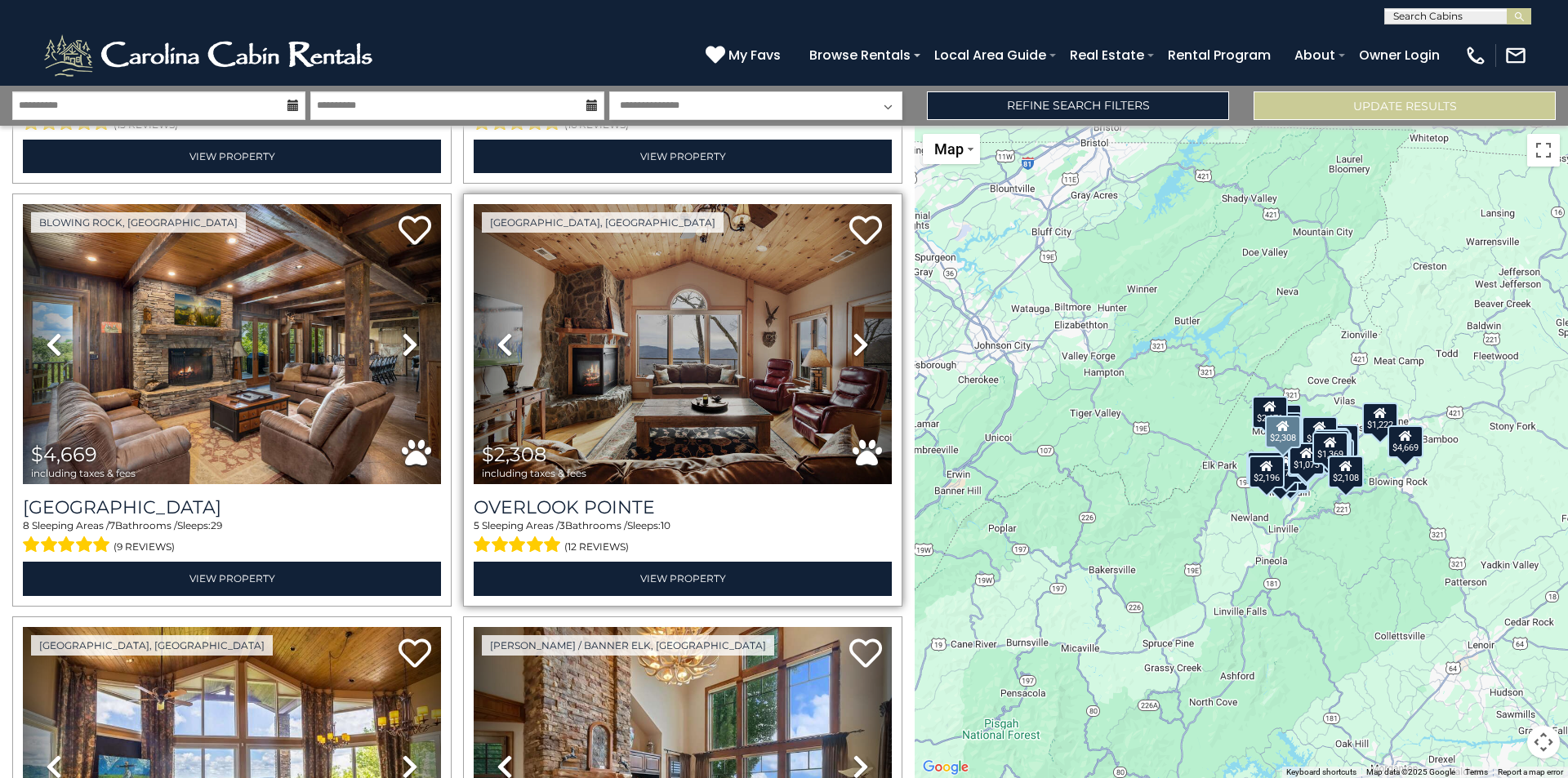
click at [854, 340] on icon at bounding box center [860, 345] width 16 height 27
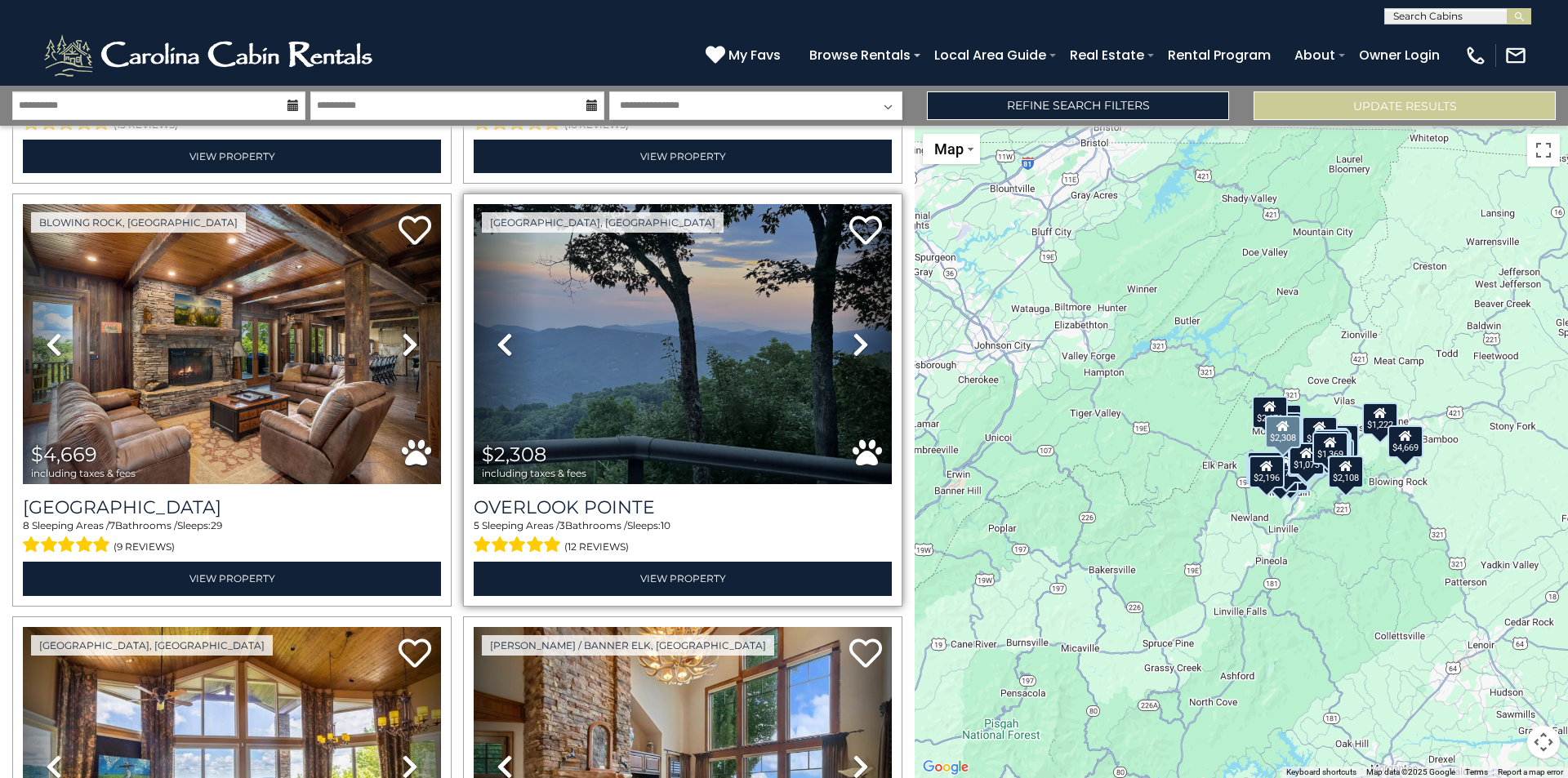
click at [854, 340] on icon at bounding box center [860, 345] width 16 height 27
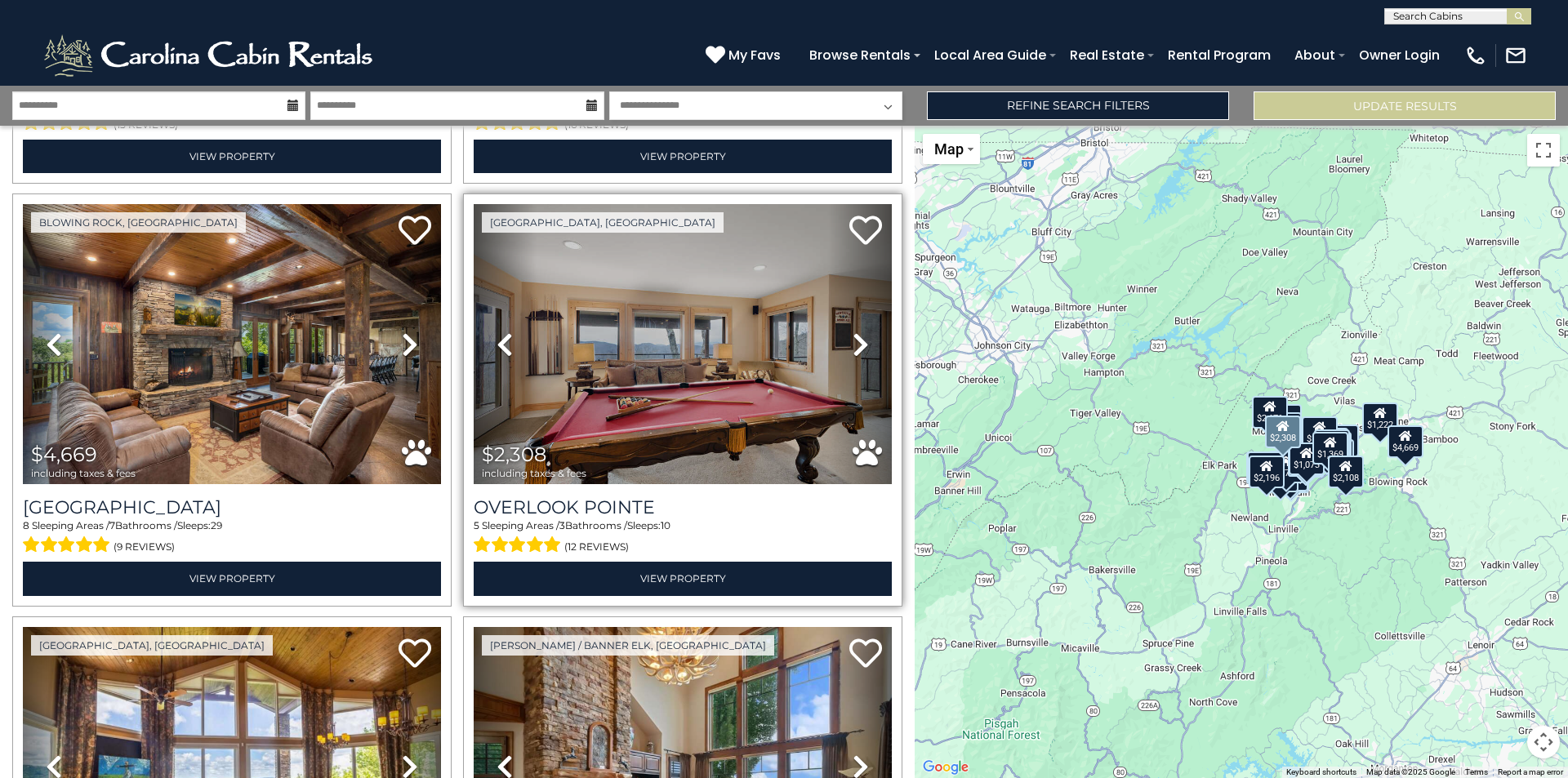
click at [854, 340] on icon at bounding box center [860, 345] width 16 height 27
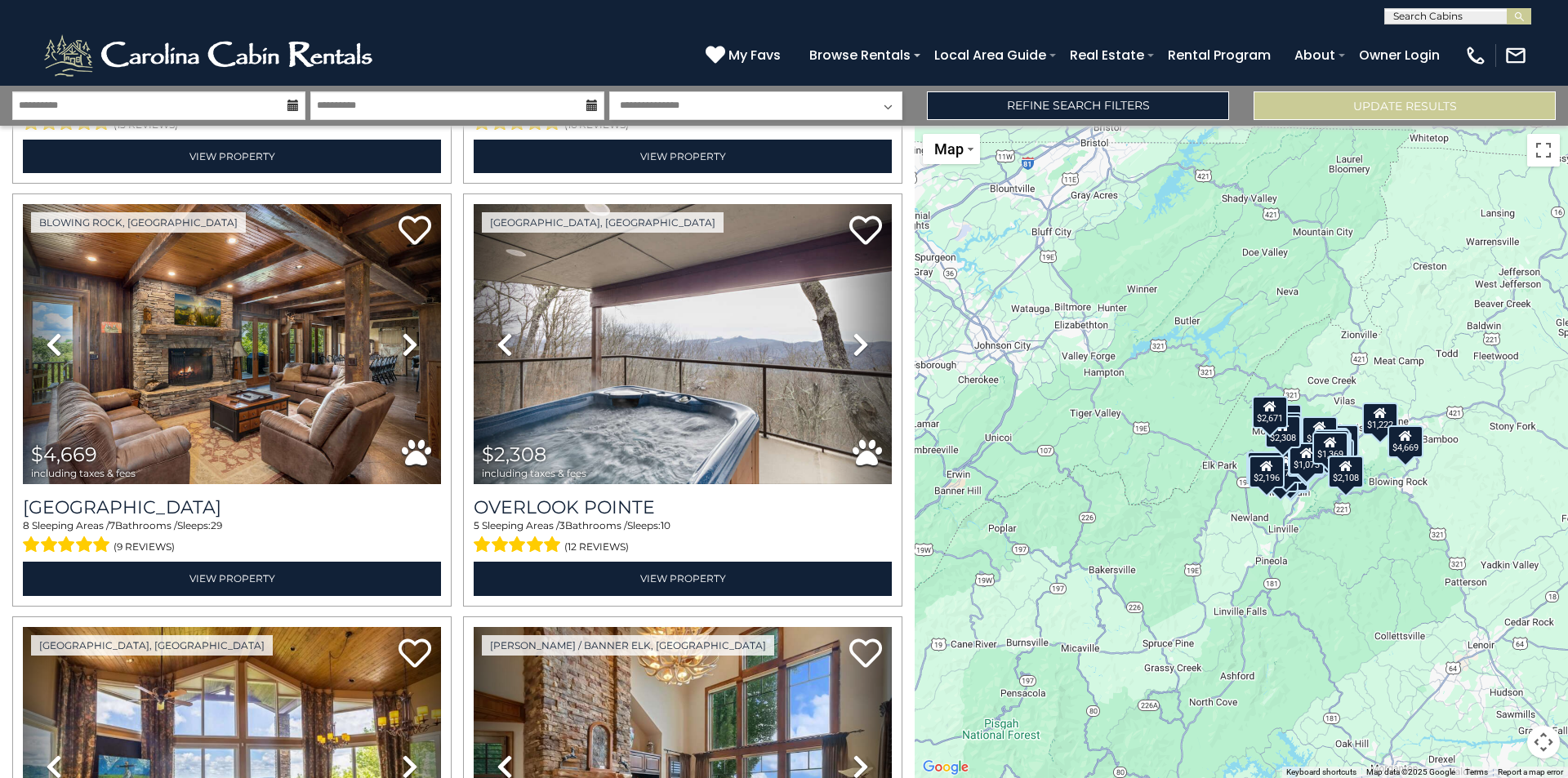
click at [1139, 121] on div "**********" at bounding box center [784, 105] width 1568 height 40
click at [1139, 108] on link "Refine Search Filters" at bounding box center [1078, 105] width 302 height 28
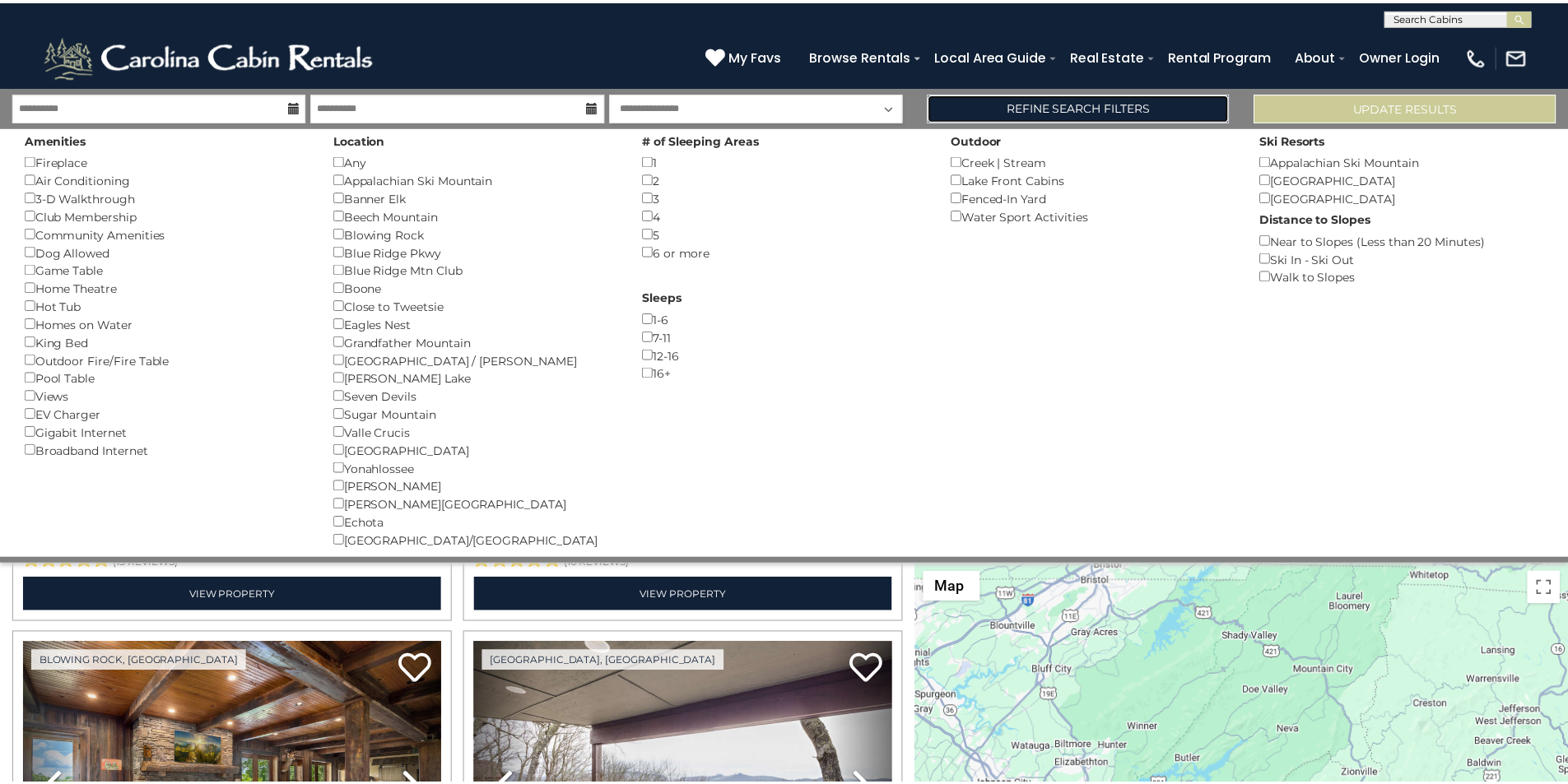
scroll to position [409, 0]
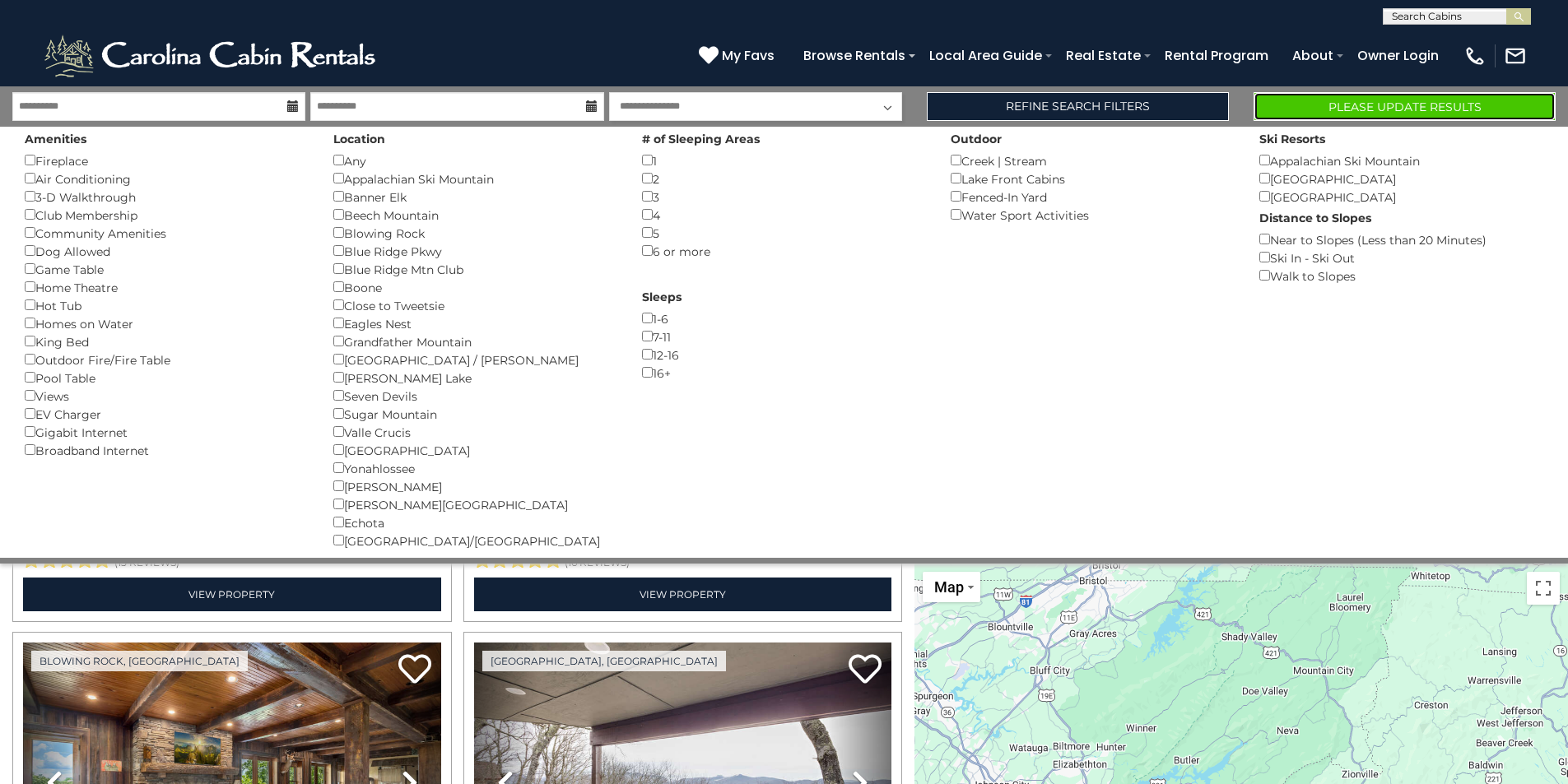
click at [1379, 110] on button "Please Update Results" at bounding box center [1404, 106] width 302 height 29
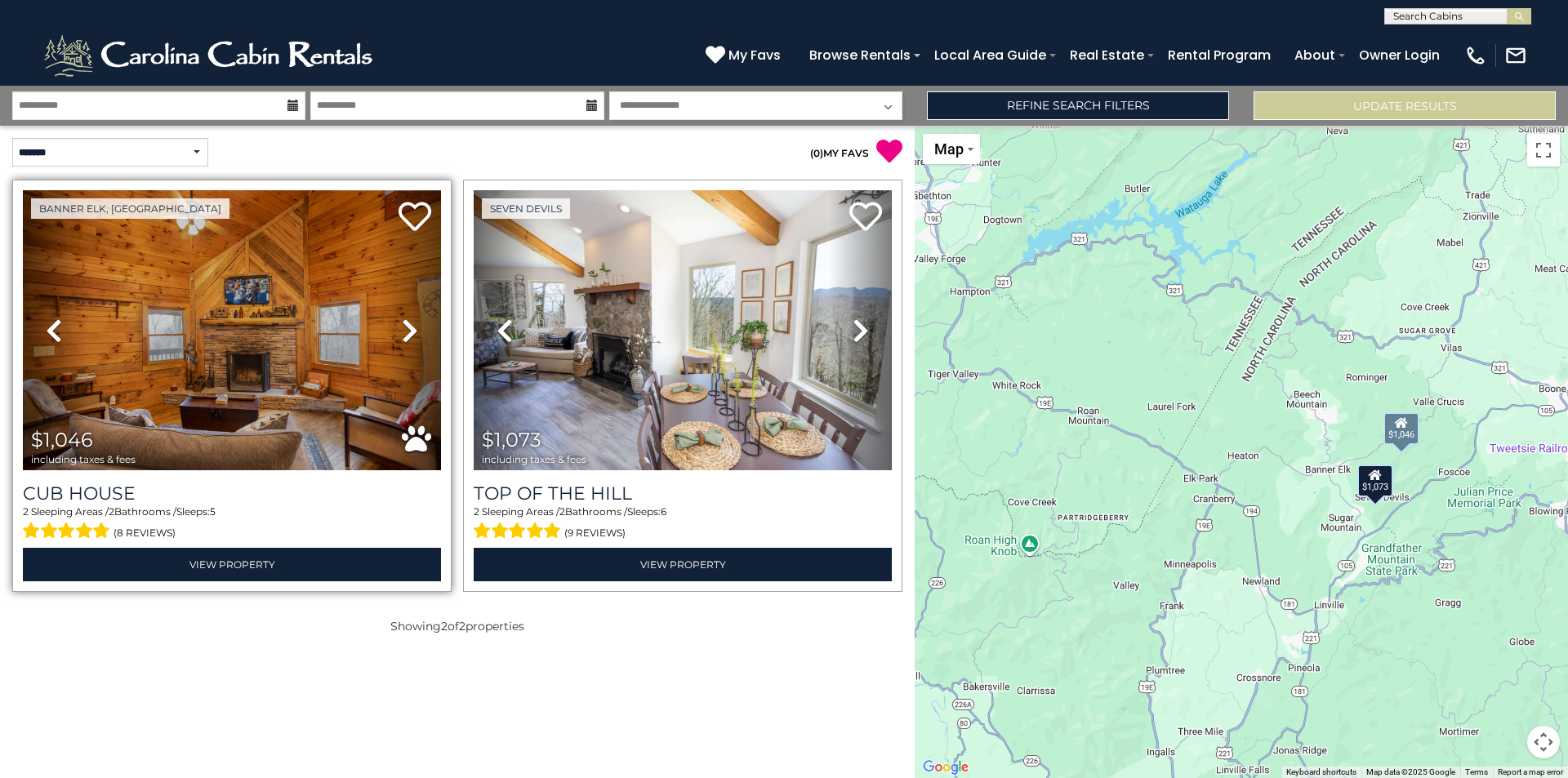
click at [407, 332] on icon at bounding box center [409, 331] width 16 height 27
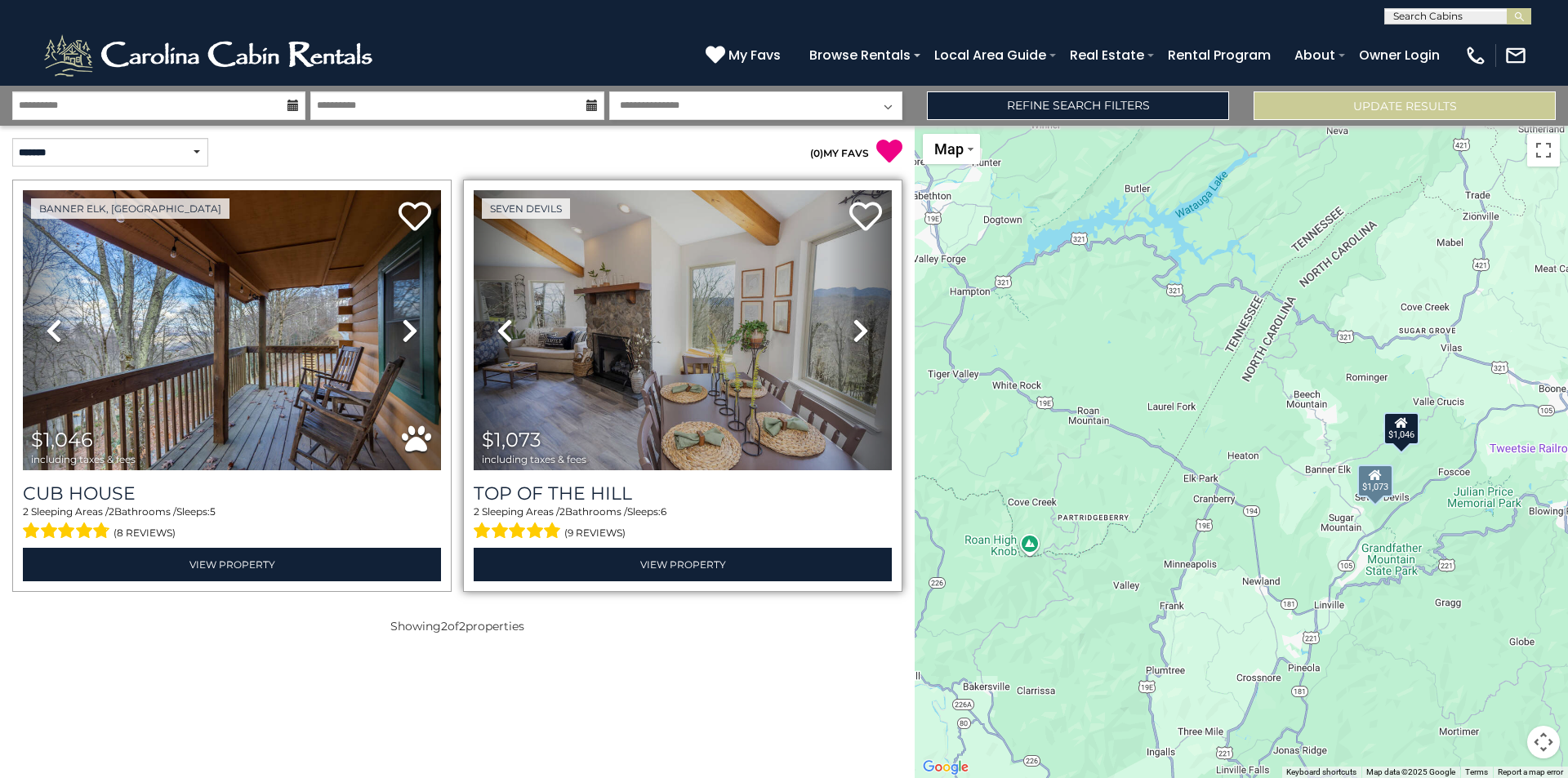
click at [856, 326] on icon at bounding box center [860, 331] width 16 height 27
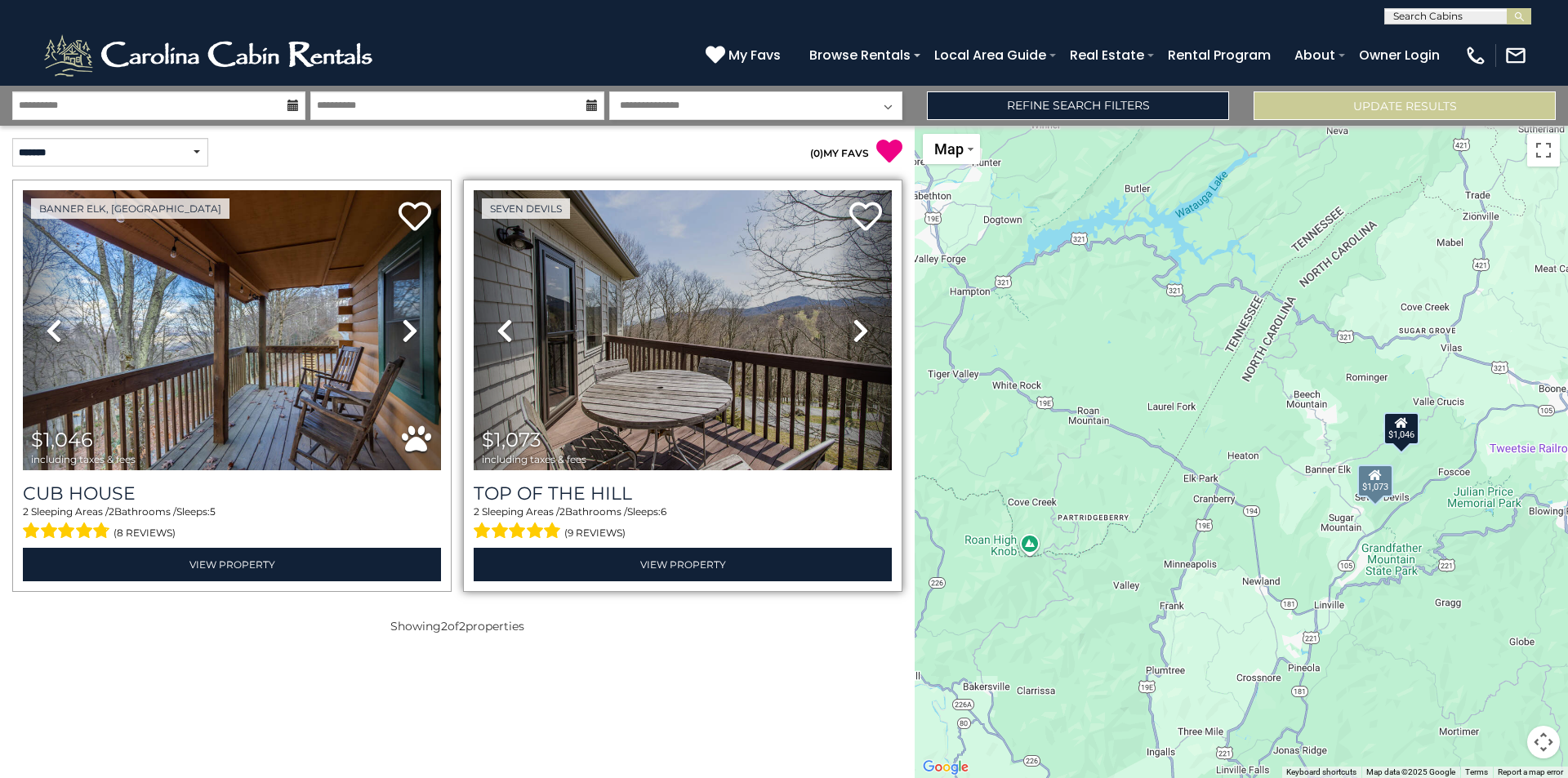
click at [856, 326] on icon at bounding box center [860, 331] width 16 height 27
